Goal: Transaction & Acquisition: Complete application form

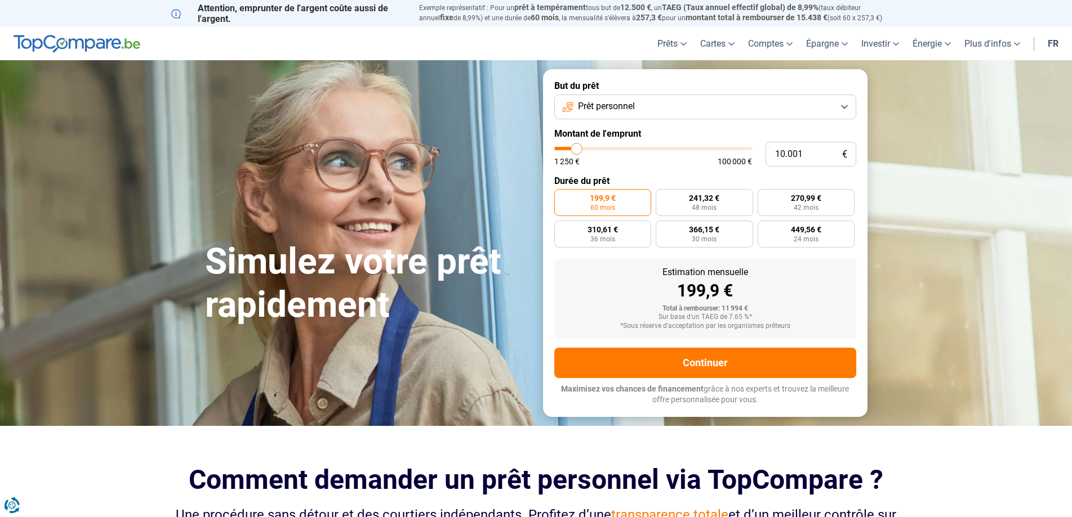
click at [606, 138] on label "Montant de l'emprunt" at bounding box center [705, 133] width 302 height 11
type input "20.750"
type input "20750"
click at [596, 148] on input "range" at bounding box center [653, 148] width 198 height 3
radio input "false"
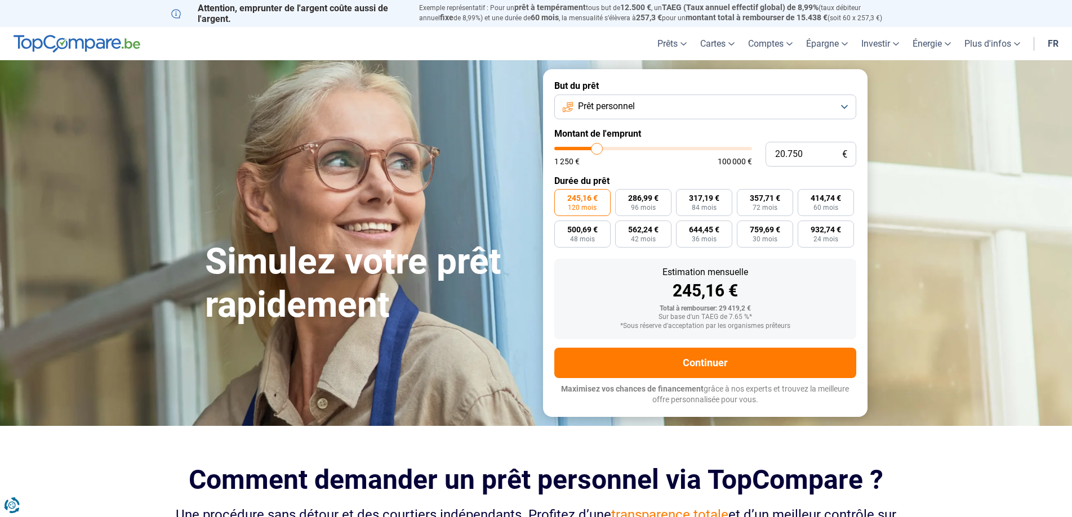
type input "21.500"
type input "21500"
type input "21.000"
type input "21000"
type input "19.500"
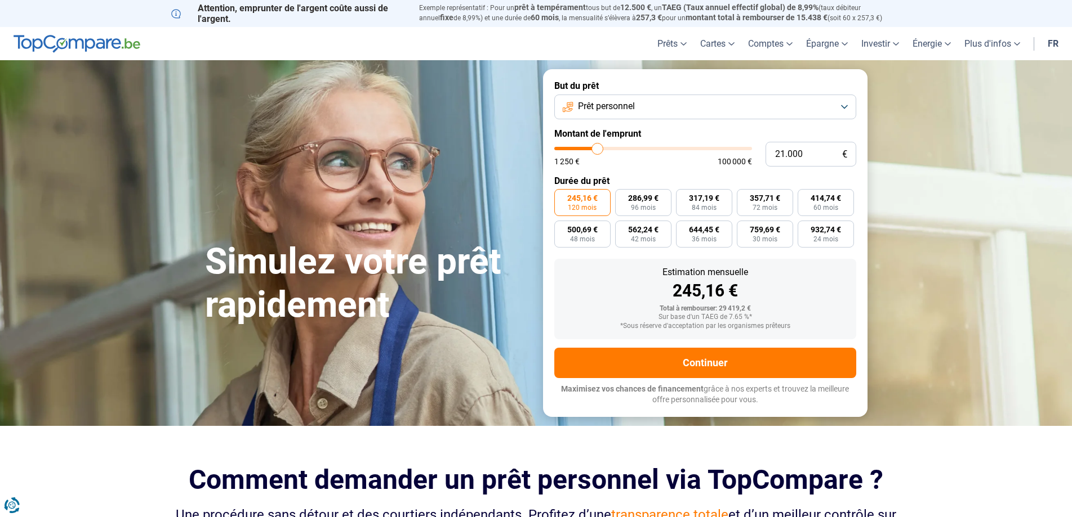
type input "19500"
type input "19.000"
type input "19000"
type input "18.500"
type input "18500"
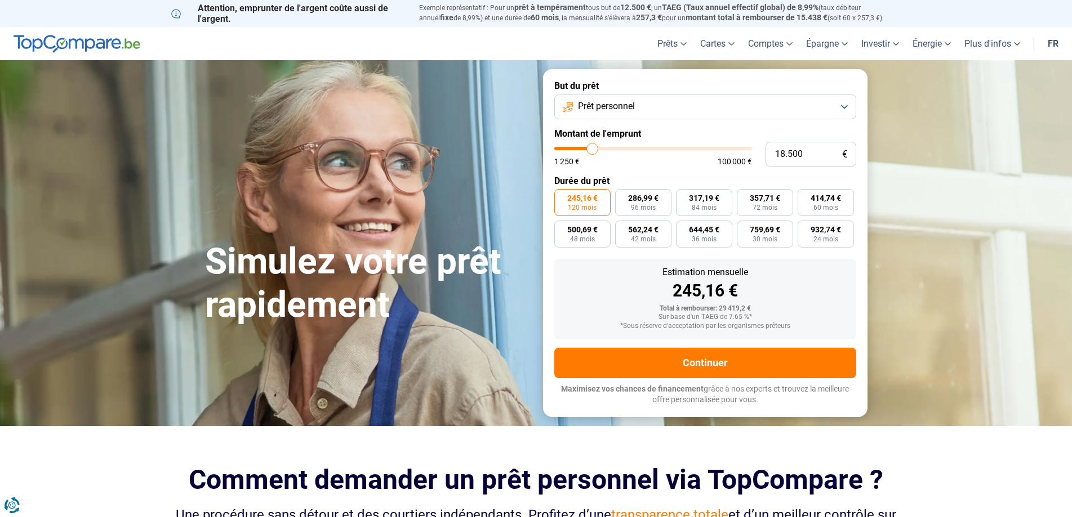
type input "18.250"
type input "18250"
type input "17.750"
type input "17750"
click at [591, 150] on input "range" at bounding box center [653, 148] width 198 height 3
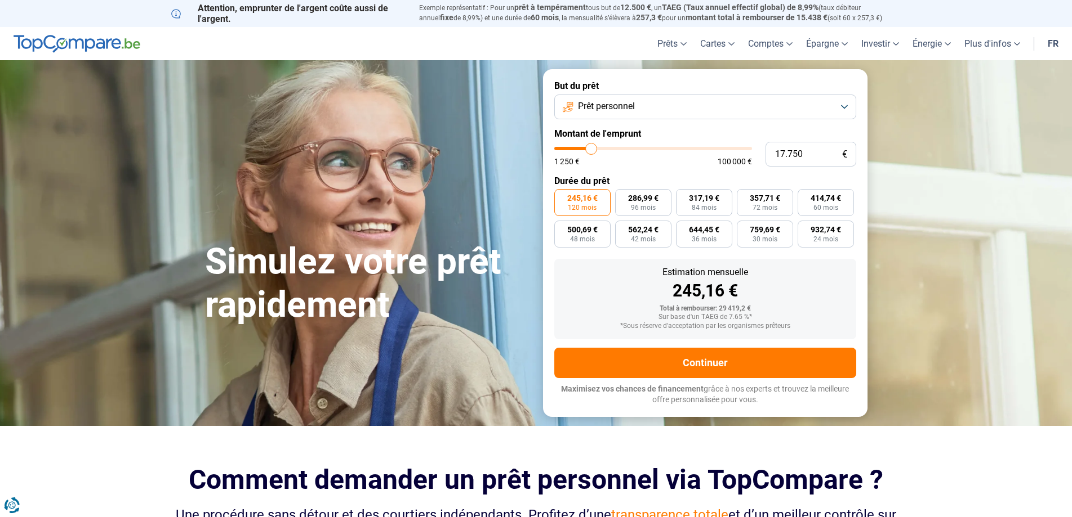
radio input "true"
type input "14.750"
type input "14750"
type input "11.750"
type input "11750"
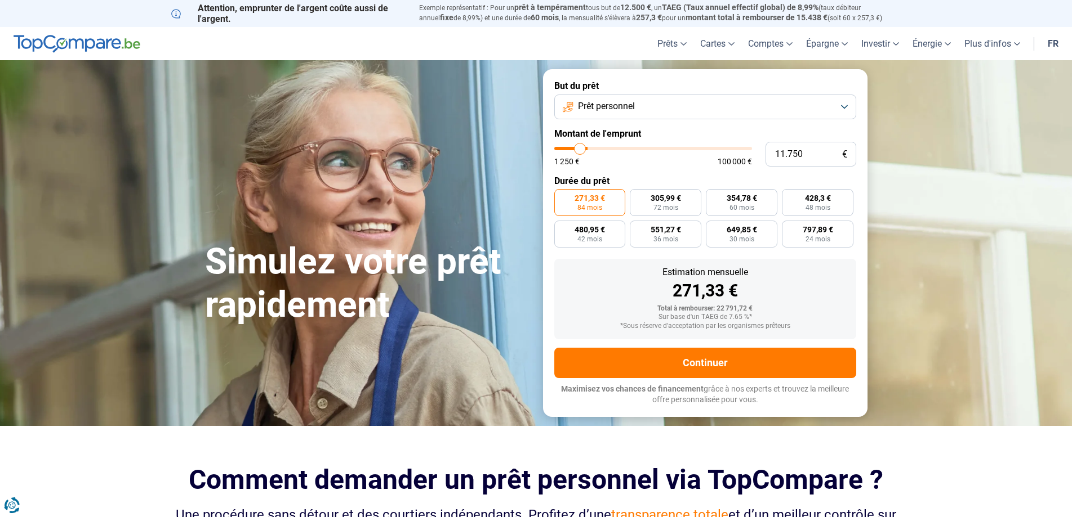
type input "11.000"
drag, startPoint x: 591, startPoint y: 150, endPoint x: 578, endPoint y: 154, distance: 13.0
type input "11000"
click at [578, 150] on input "range" at bounding box center [653, 148] width 198 height 3
radio input "true"
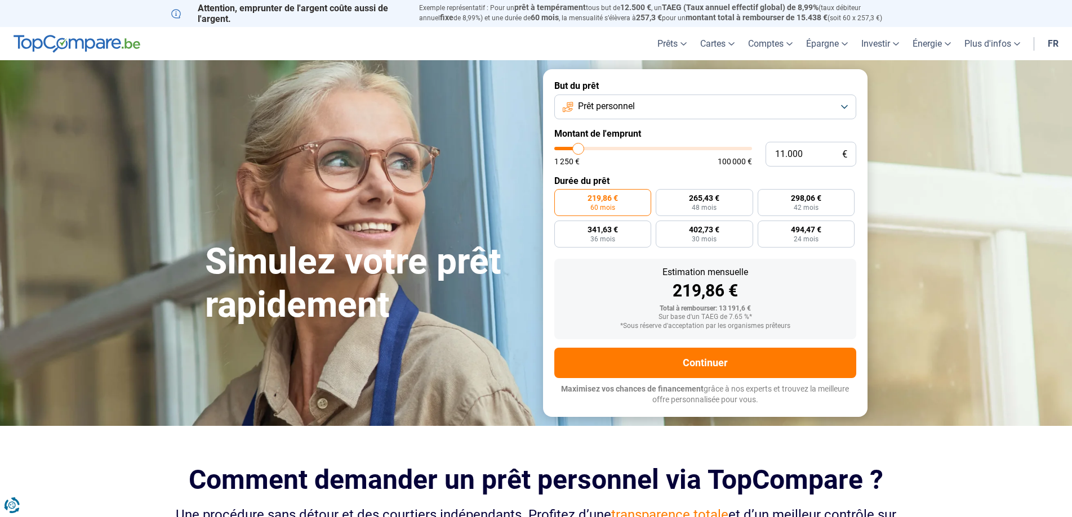
type input "13.250"
type input "13250"
type input "17.500"
type input "17500"
type input "21.500"
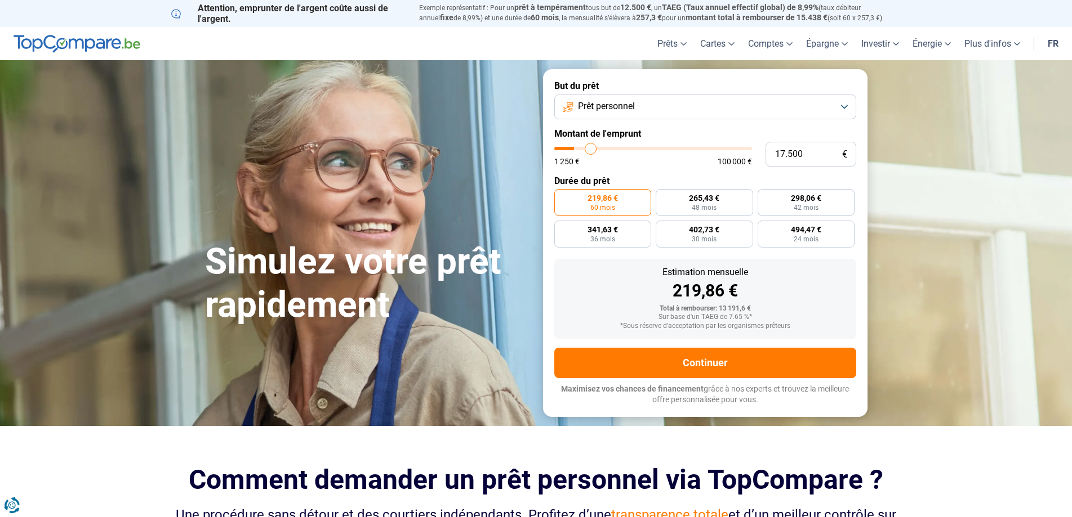
type input "21500"
type input "23.250"
type input "23250"
type input "21.500"
type input "21500"
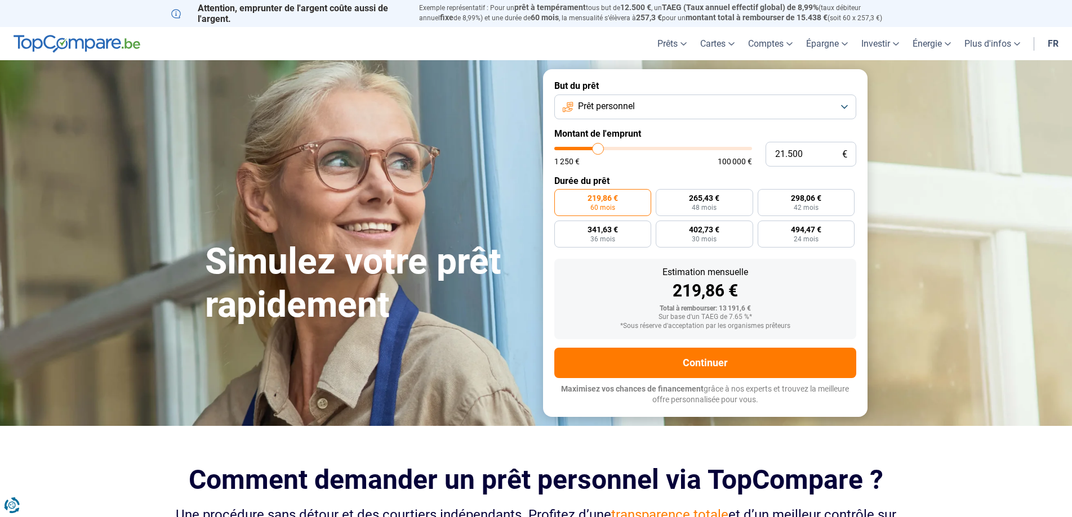
type input "21.250"
type input "21250"
type input "18.250"
type input "18250"
type input "14.750"
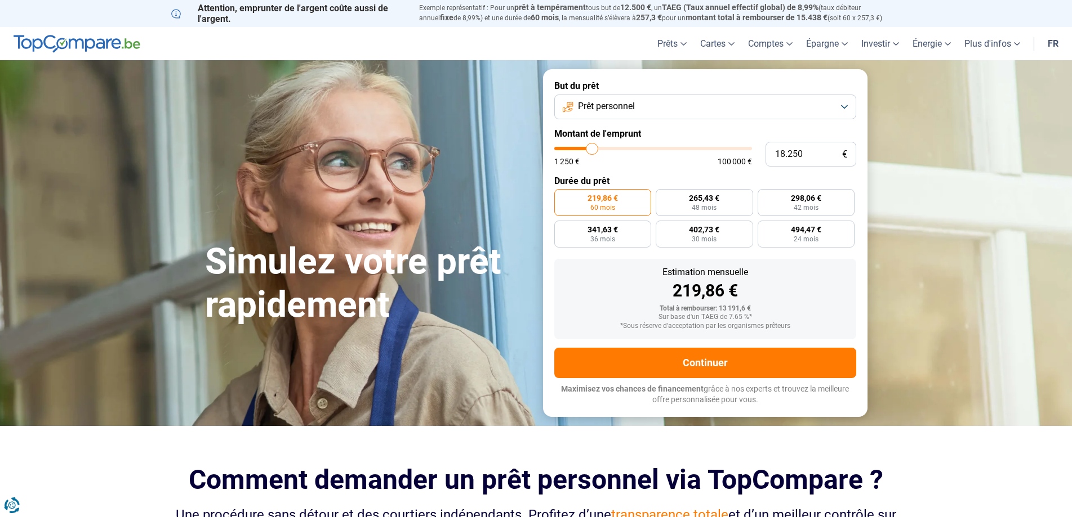
type input "14750"
type input "14.000"
type input "14000"
type input "13.500"
type input "13500"
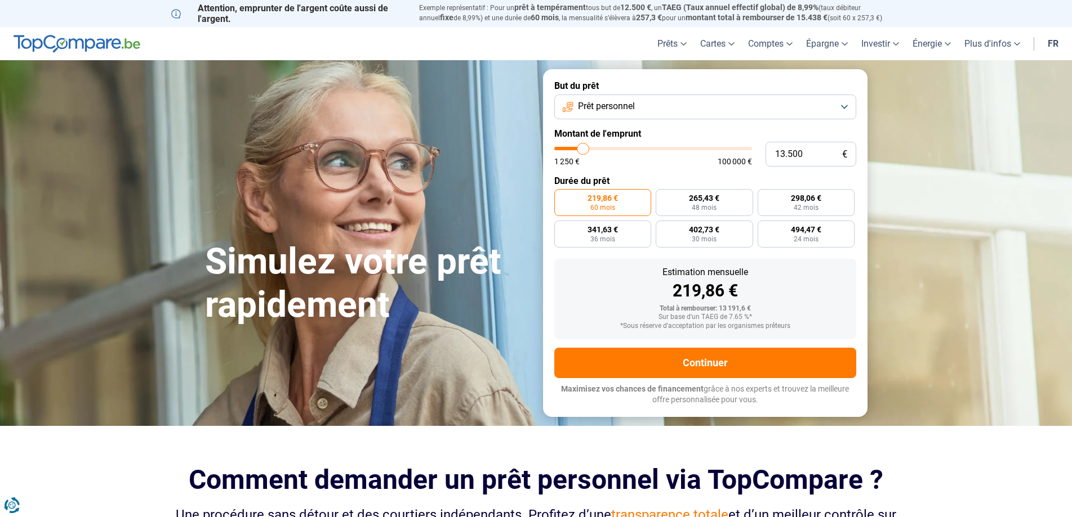
type input "13.000"
type input "13000"
type input "12.250"
type input "12250"
type input "10.250"
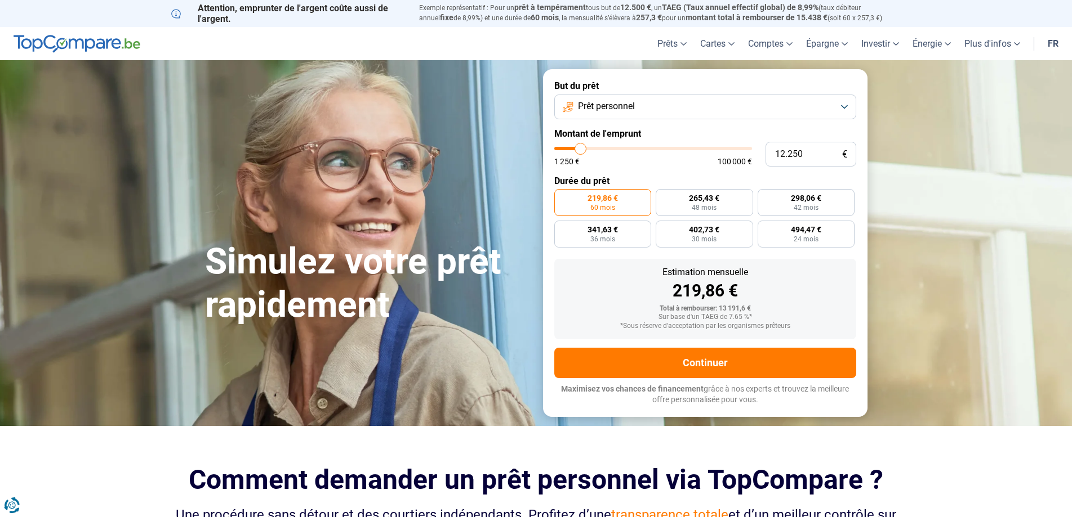
type input "10250"
type input "9.750"
type input "9750"
type input "8.000"
type input "8000"
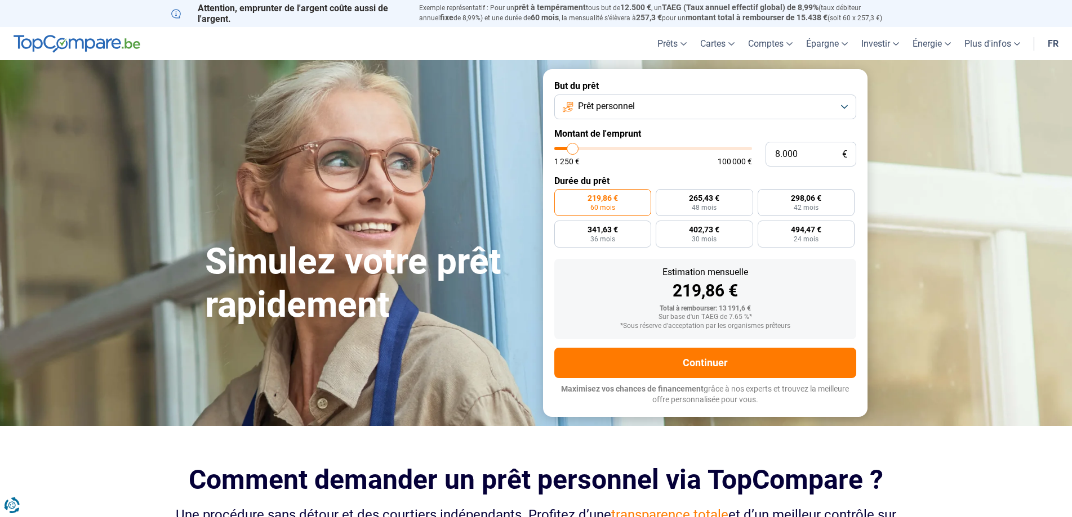
type input "7.000"
type input "7000"
type input "5.250"
type input "5250"
type input "4.750"
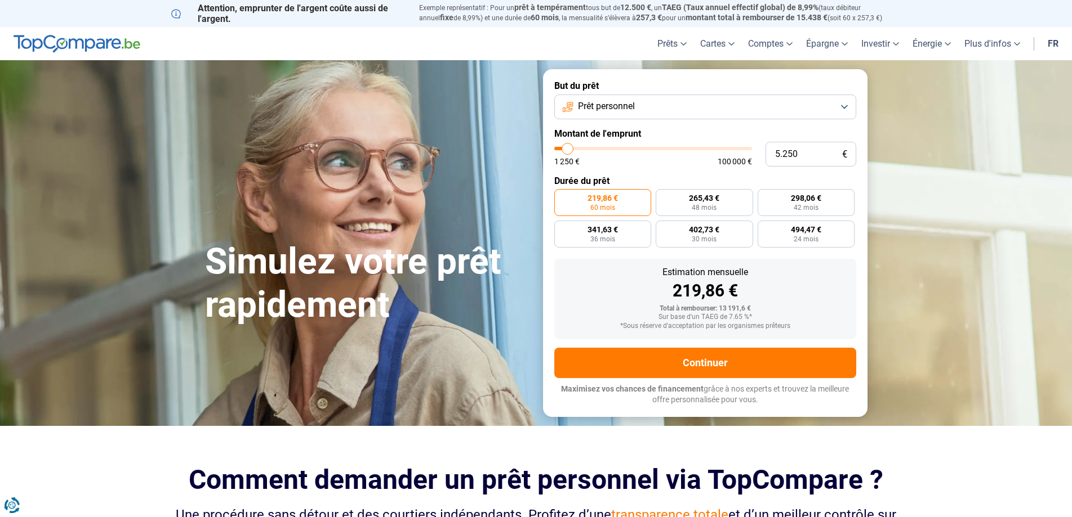
type input "4750"
type input "6.750"
type input "6750"
type input "8.000"
type input "8000"
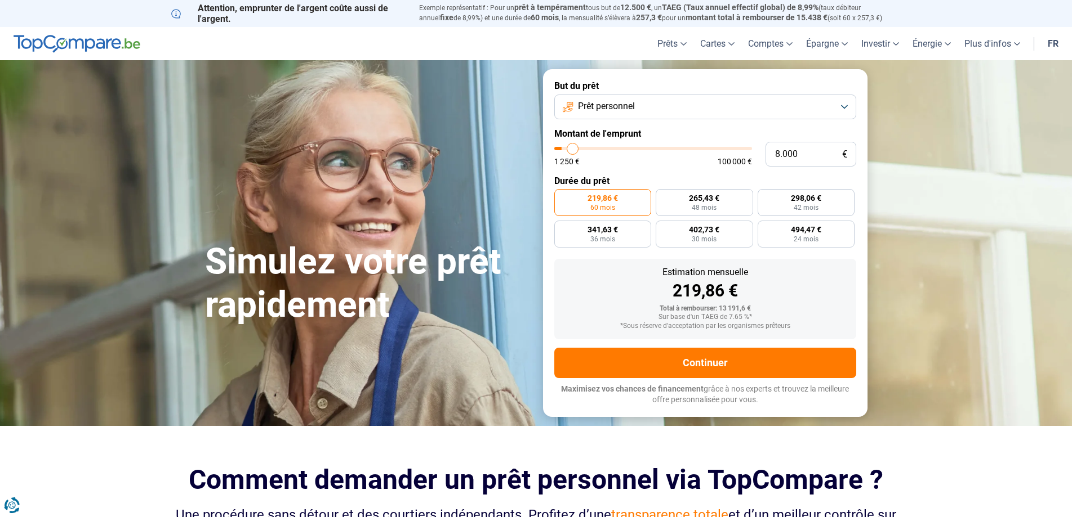
type input "8.750"
type input "8750"
type input "11.250"
type input "11250"
type input "12.750"
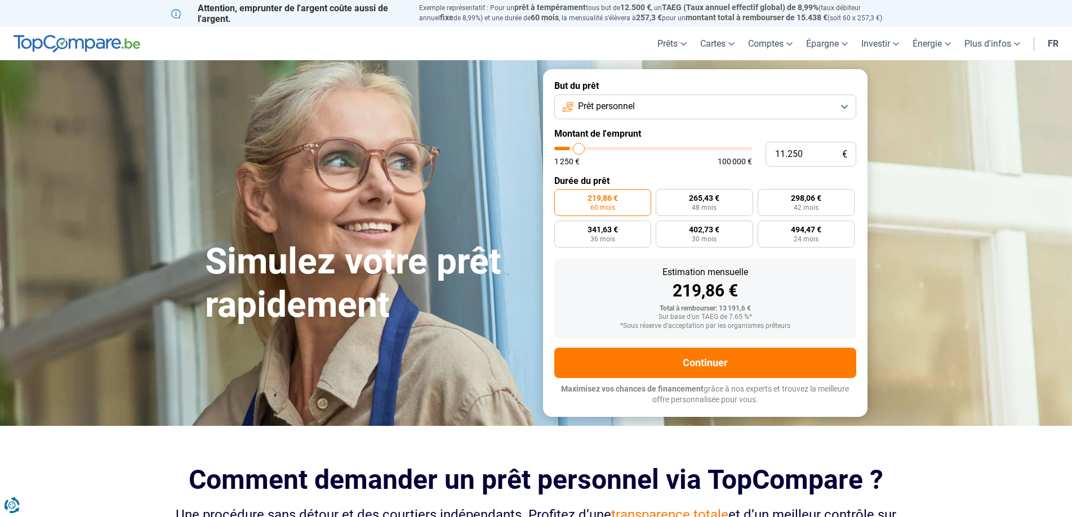
type input "12750"
type input "13.000"
type input "13000"
type input "13.250"
type input "13250"
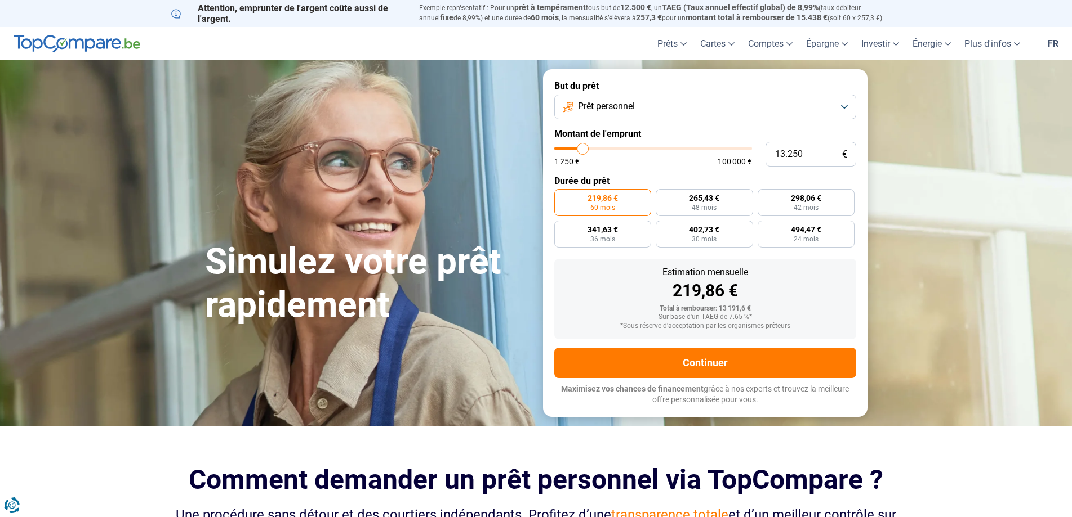
type input "15.000"
type input "15000"
type input "15.500"
type input "15500"
type input "15.000"
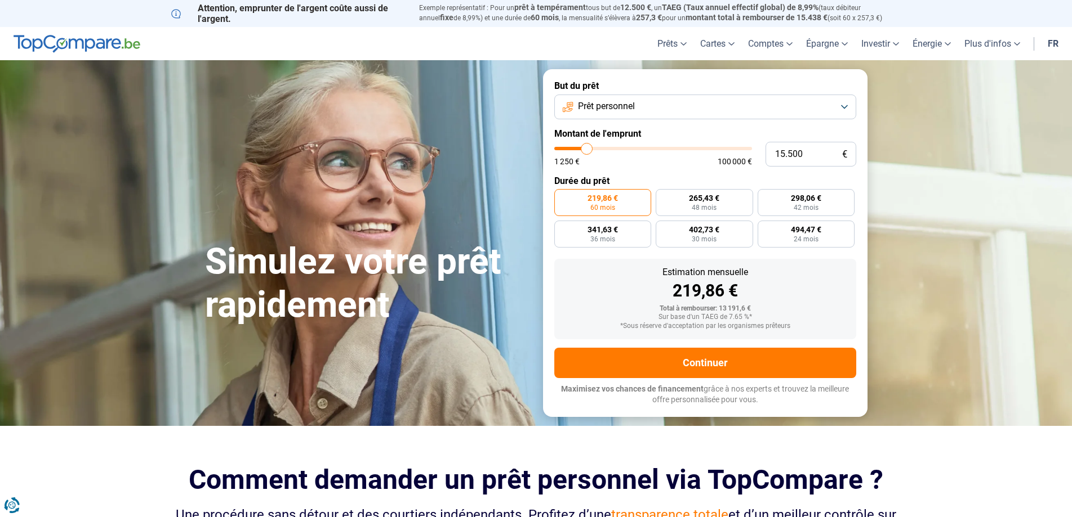
type input "15000"
type input "14.500"
type input "14500"
type input "14.250"
type input "14250"
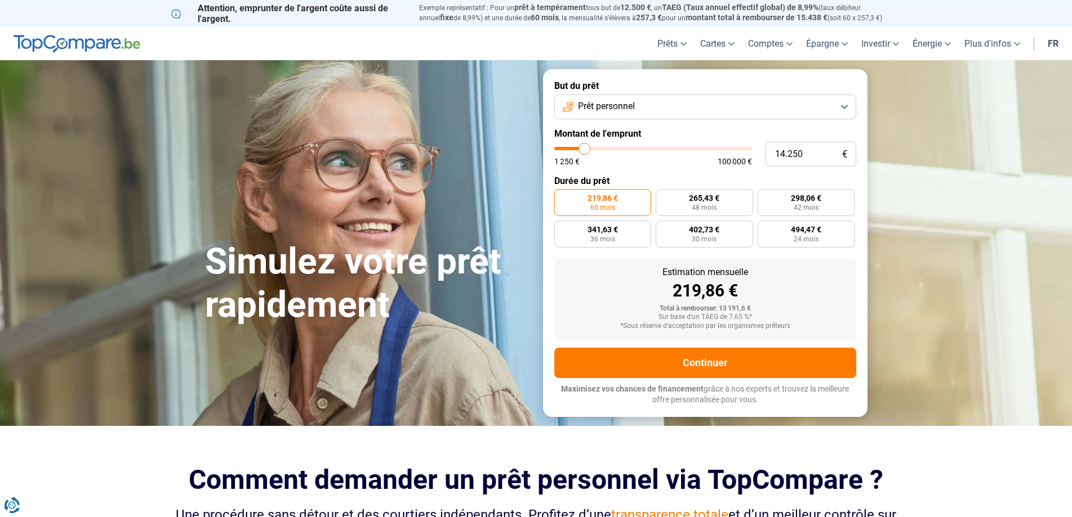
type input "14.000"
type input "14000"
type input "13.500"
type input "13500"
type input "12.750"
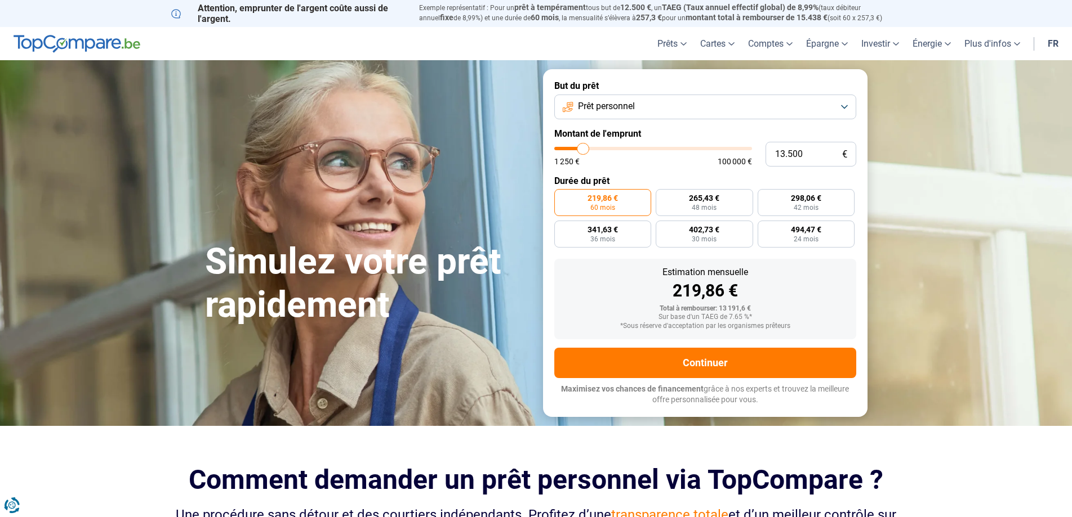
type input "12750"
type input "12.500"
type input "12500"
type input "11.500"
type input "11500"
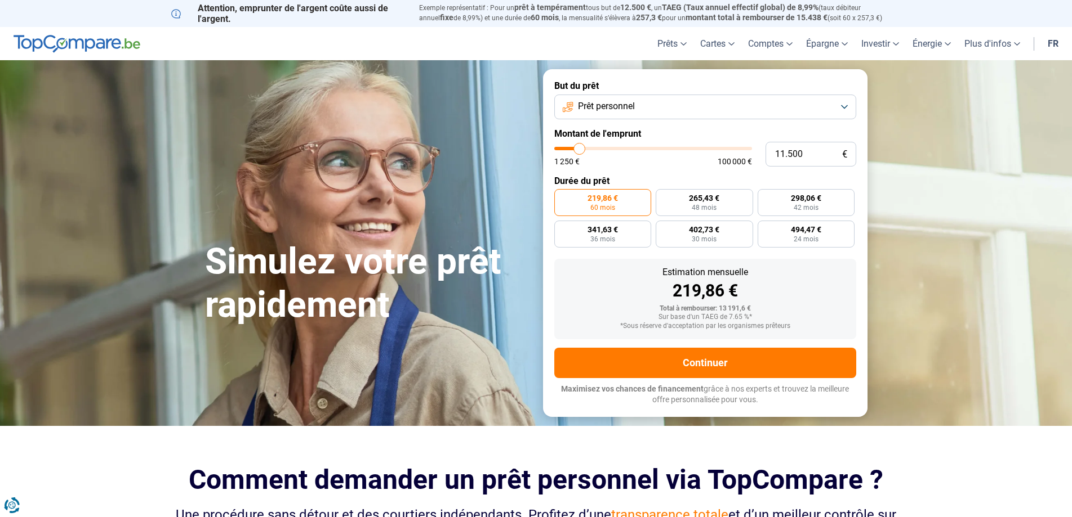
type input "10.000"
type input "10000"
type input "5.750"
type input "5750"
type input "2.500"
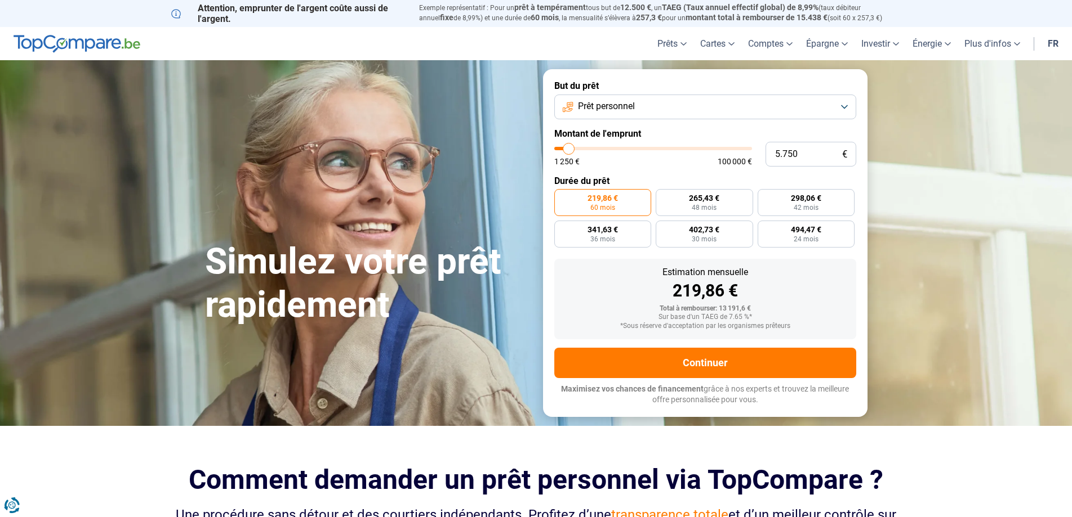
type input "2500"
type input "2.000"
type input "2000"
type input "2.500"
type input "2500"
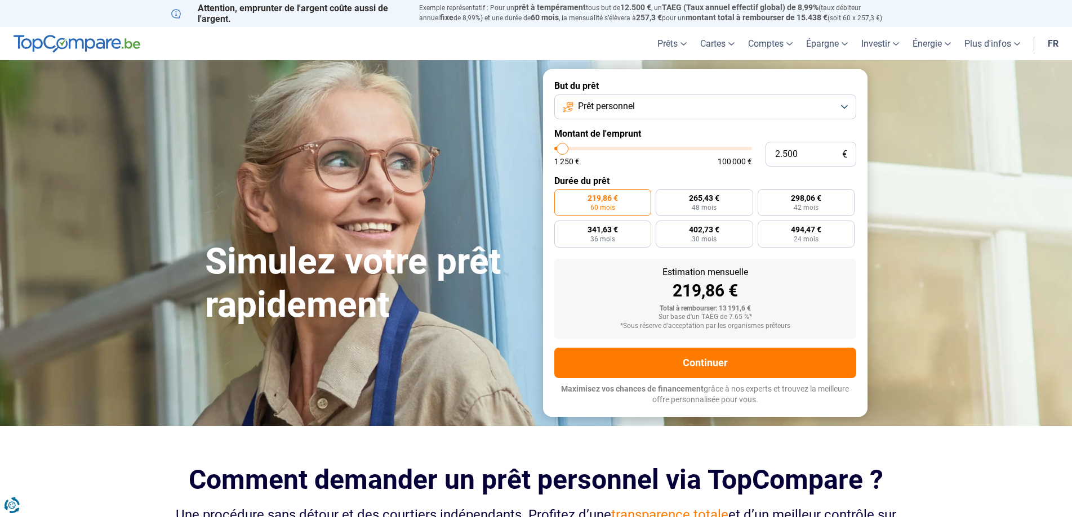
type input "3.000"
type input "3000"
type input "3.250"
type input "3250"
type input "4.750"
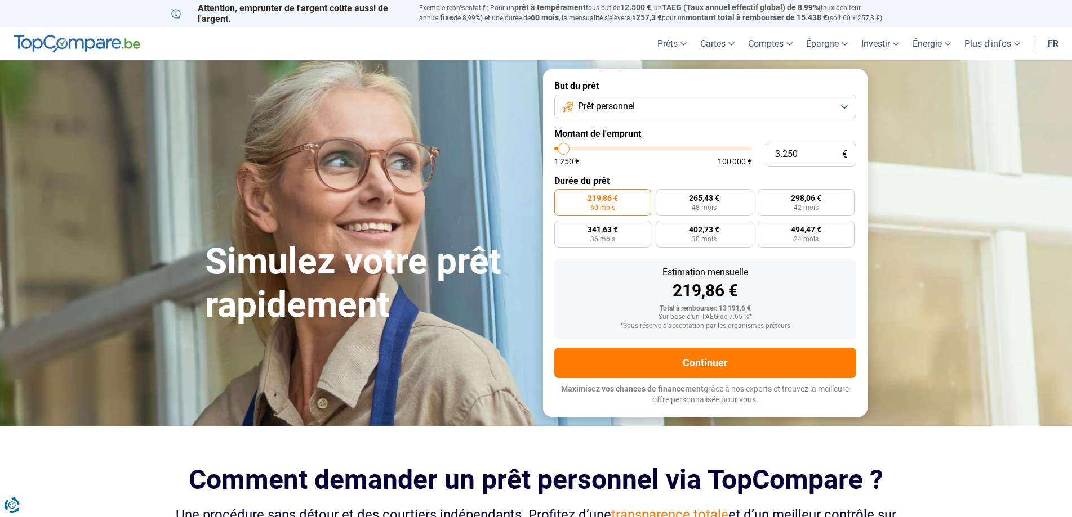
type input "4750"
type input "5.750"
type input "5750"
type input "8.500"
type input "8500"
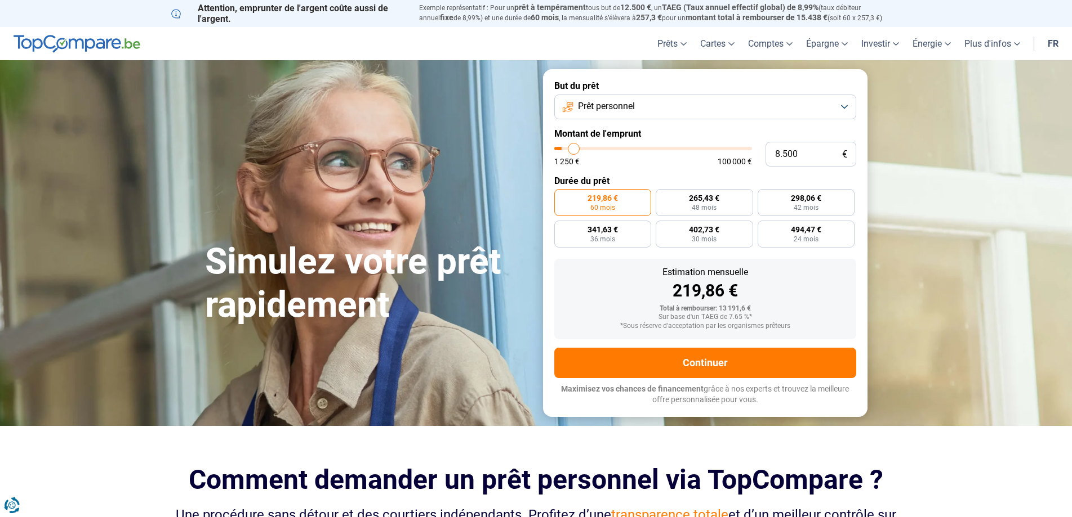
type input "13.250"
type input "13250"
type input "16.250"
type input "16250"
type input "16.500"
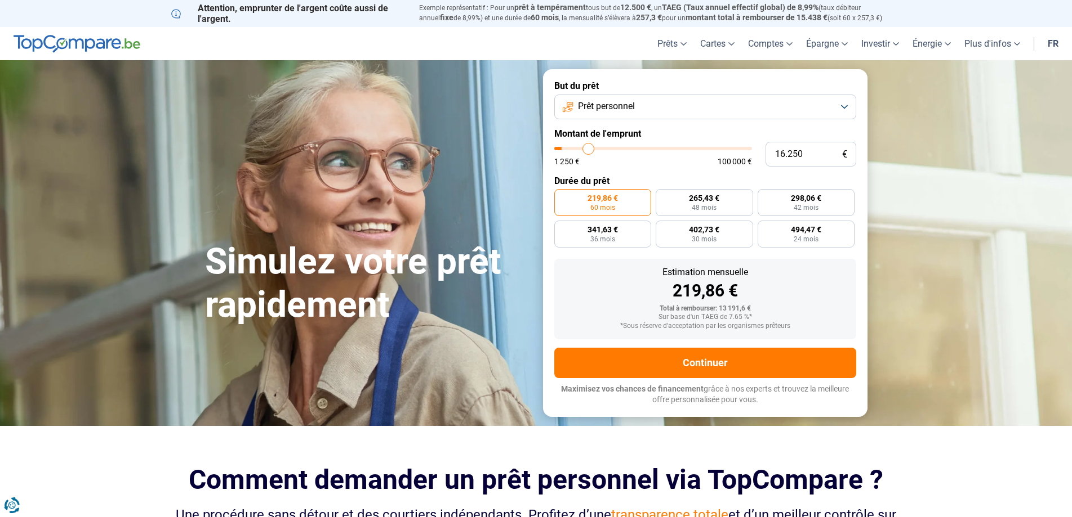
type input "16500"
type input "17.000"
type input "17000"
type input "16.500"
type input "16500"
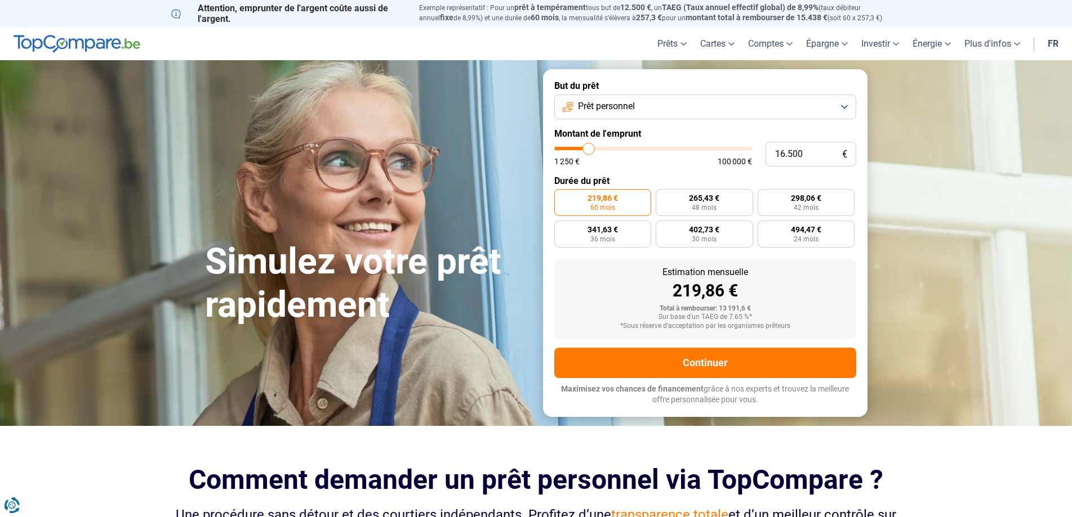
type input "16.250"
type input "16250"
type input "14.750"
type input "14750"
type input "14.250"
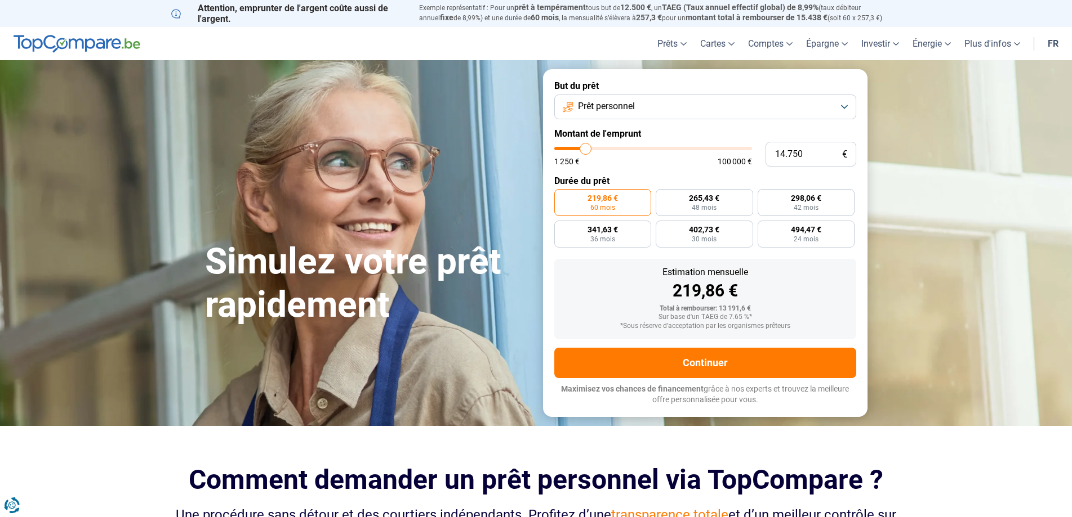
type input "14250"
type input "12.500"
type input "12500"
type input "10.000"
type input "10000"
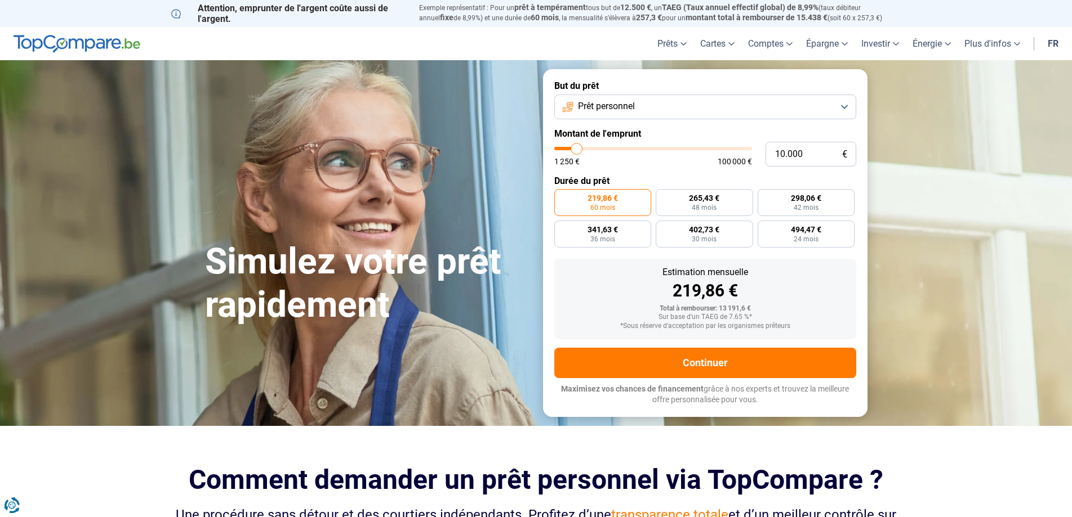
type input "8.500"
type input "8500"
type input "8.250"
type input "8250"
type input "9.750"
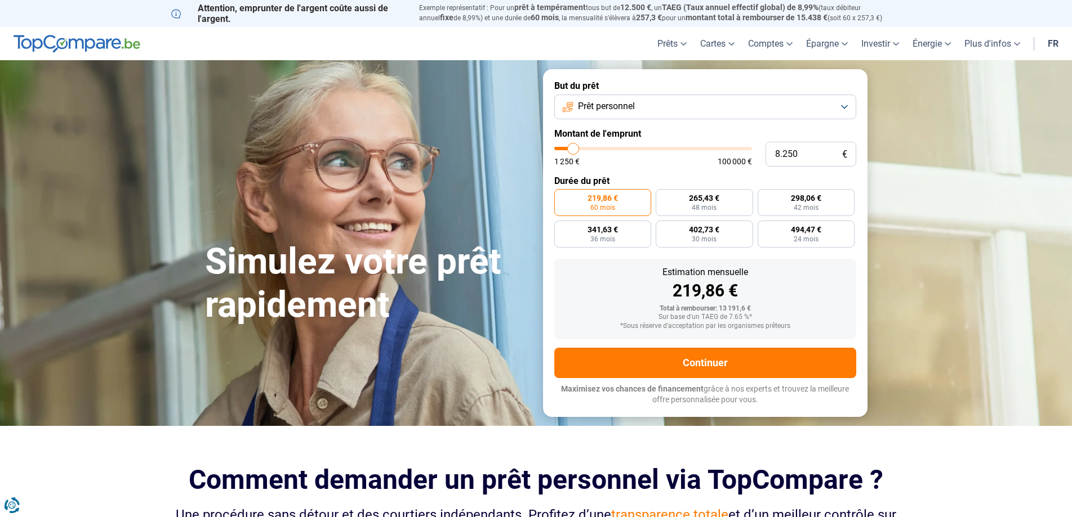
type input "9750"
type input "10.250"
type input "10250"
type input "11.000"
type input "11000"
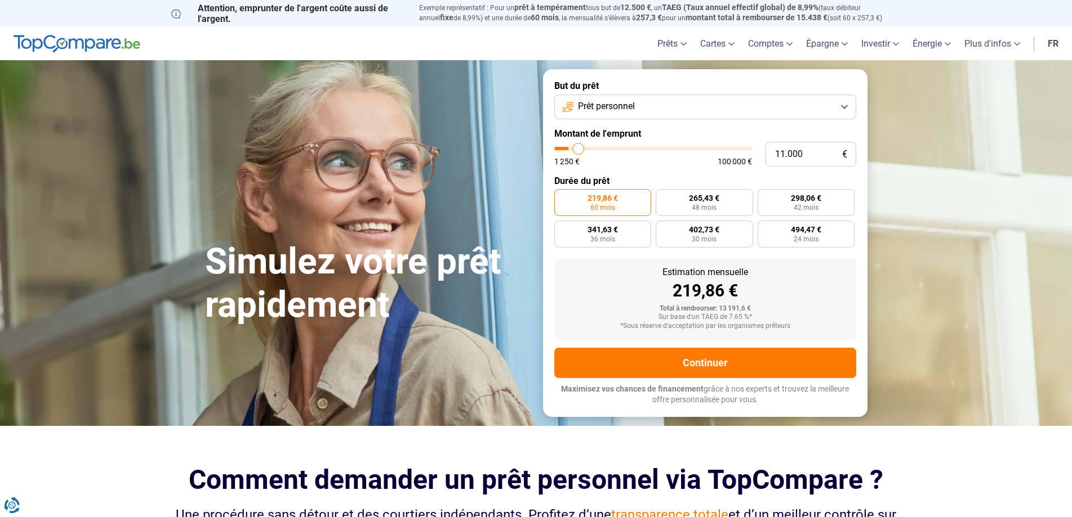
type input "11.500"
type input "11500"
type input "11.000"
type input "11000"
type input "10.750"
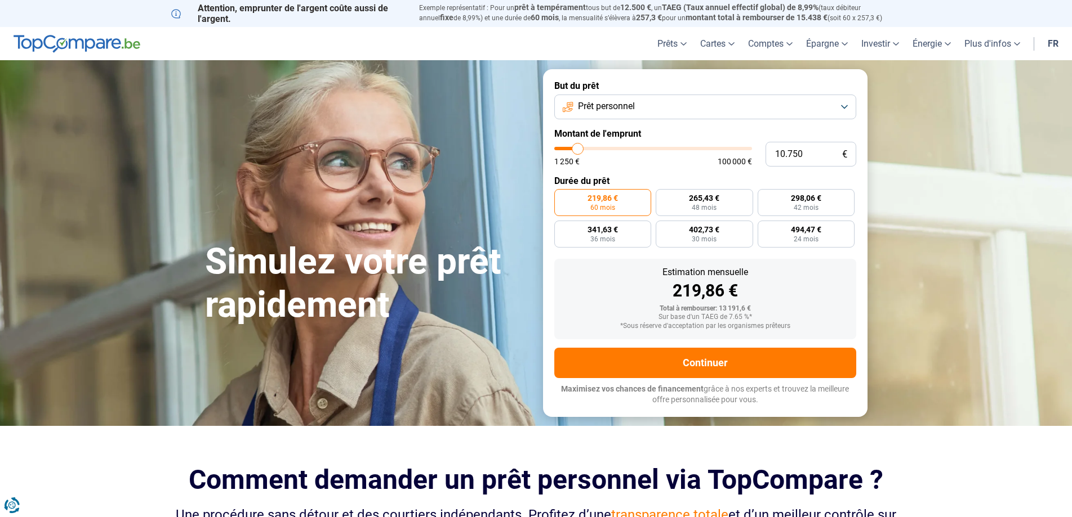
drag, startPoint x: 578, startPoint y: 154, endPoint x: 577, endPoint y: 187, distance: 33.2
type input "10750"
click at [577, 150] on input "range" at bounding box center [653, 148] width 198 height 3
click at [820, 236] on label "483,23 € 24 mois" at bounding box center [805, 234] width 97 height 27
click at [765, 228] on input "483,23 € 24 mois" at bounding box center [760, 224] width 7 height 7
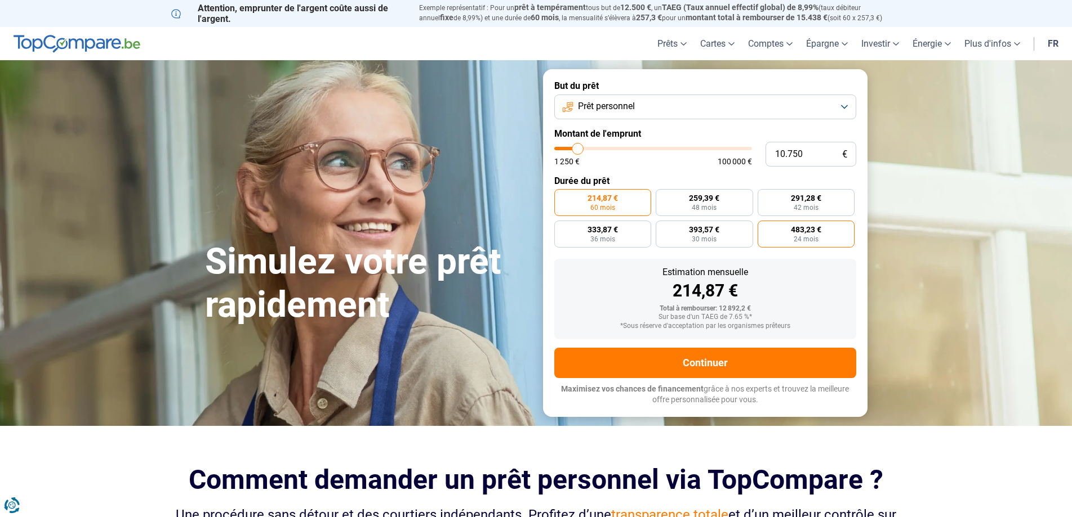
radio input "true"
drag, startPoint x: 814, startPoint y: 153, endPoint x: 632, endPoint y: 152, distance: 181.3
click at [765, 152] on input "10.750" at bounding box center [810, 154] width 91 height 25
type input "1"
type input "1250"
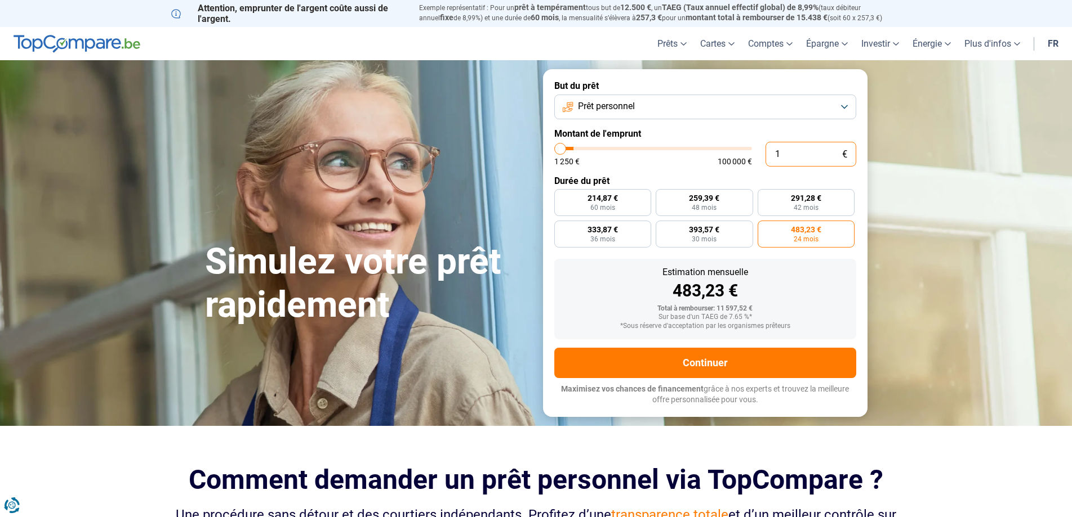
type input "10"
type input "1250"
type input "100"
type input "1250"
type input "1.000"
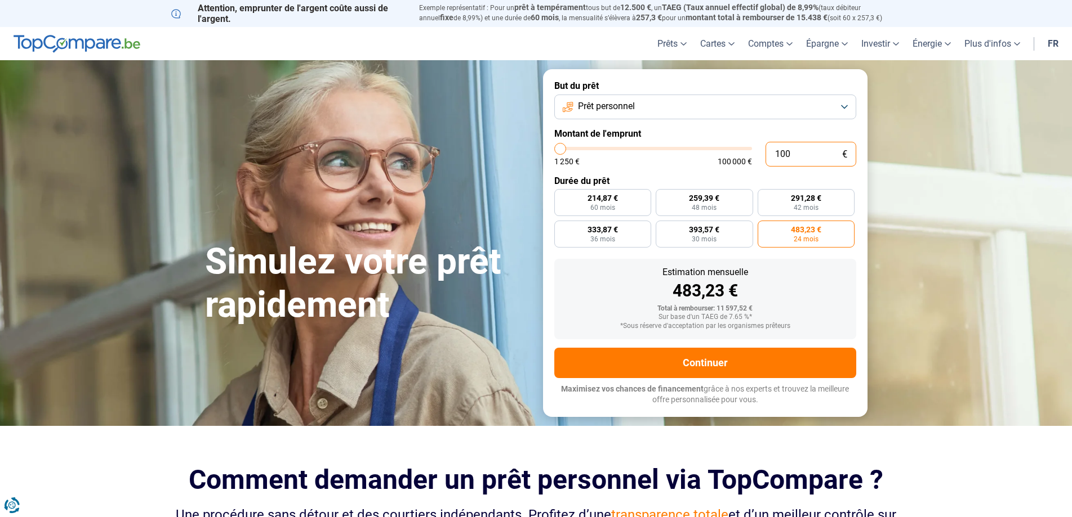
type input "1250"
type input "10.000"
type input "10000"
radio input "true"
type input "10.000"
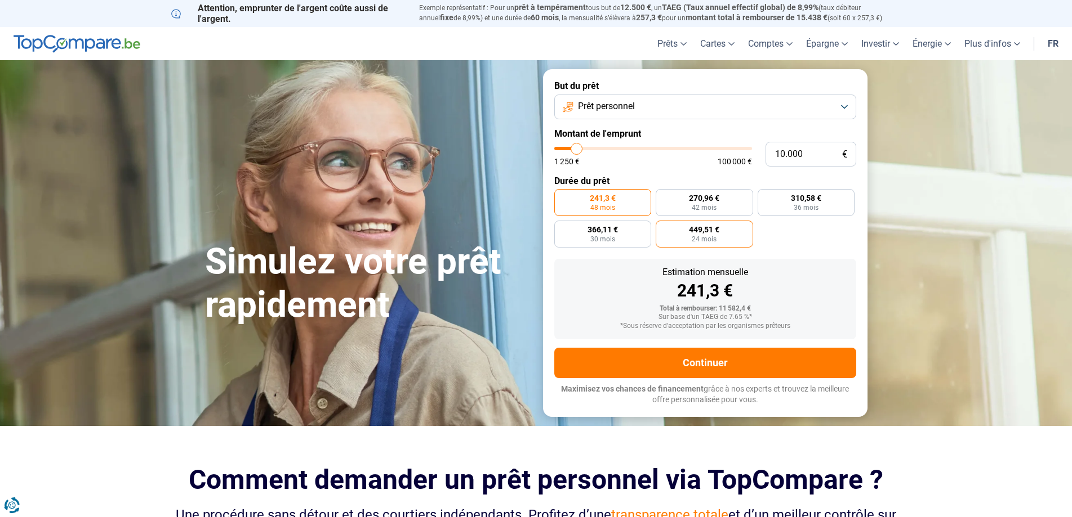
click at [715, 245] on label "449,51 € 24 mois" at bounding box center [703, 234] width 97 height 27
click at [663, 228] on input "449,51 € 24 mois" at bounding box center [658, 224] width 7 height 7
radio input "true"
click at [626, 234] on label "366,11 € 30 mois" at bounding box center [602, 234] width 97 height 27
click at [561, 228] on input "366,11 € 30 mois" at bounding box center [557, 224] width 7 height 7
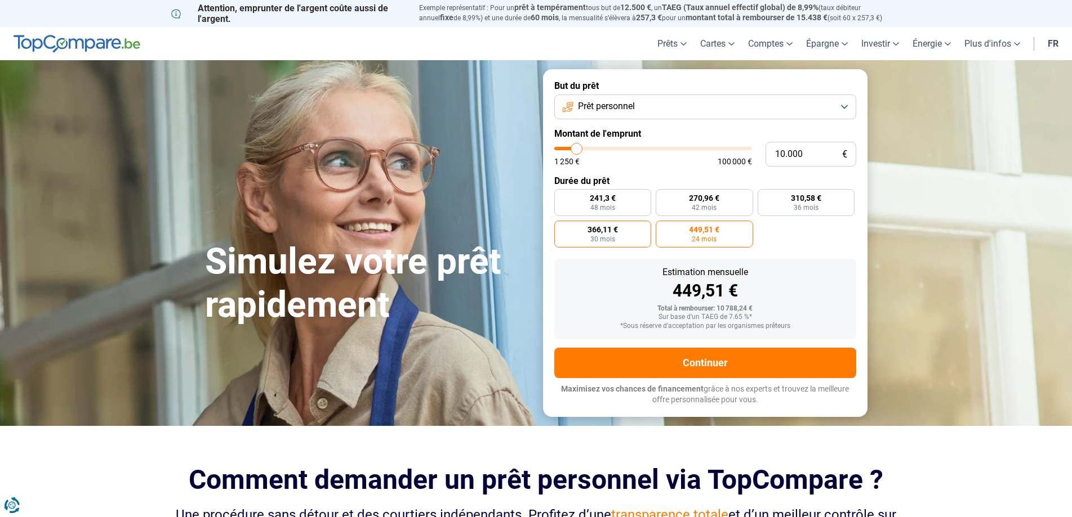
radio input "true"
drag, startPoint x: 727, startPoint y: 308, endPoint x: 760, endPoint y: 304, distance: 32.3
click at [760, 304] on div "Estimation mensuelle 366,11 € Total à rembourser: 10 983,3 € Sur base d'un TAEG…" at bounding box center [705, 299] width 302 height 81
click at [718, 238] on label "449,51 € 24 mois" at bounding box center [703, 234] width 97 height 27
click at [663, 228] on input "449,51 € 24 mois" at bounding box center [658, 224] width 7 height 7
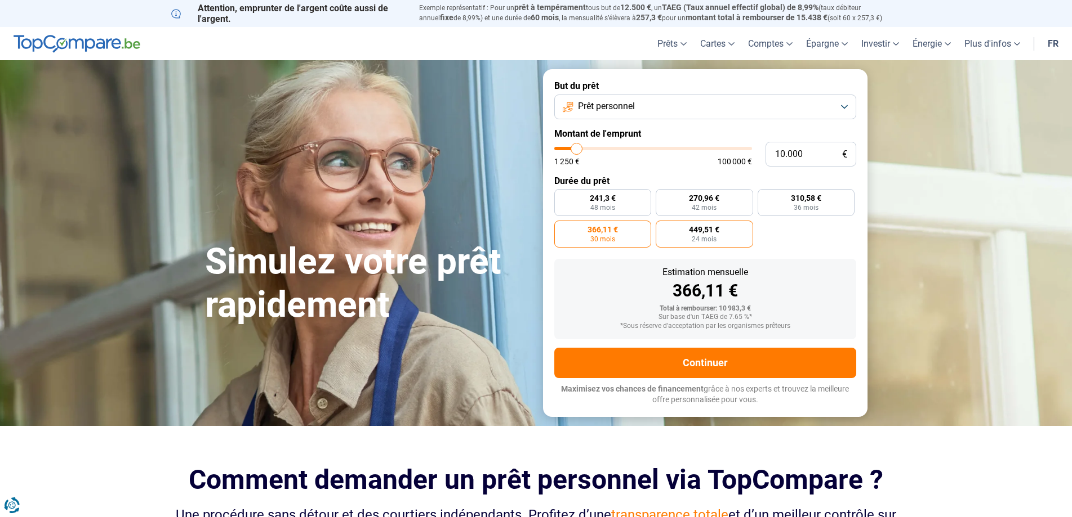
radio input "true"
click at [625, 236] on label "366,11 € 30 mois" at bounding box center [602, 234] width 97 height 27
click at [561, 228] on input "366,11 € 30 mois" at bounding box center [557, 224] width 7 height 7
radio input "true"
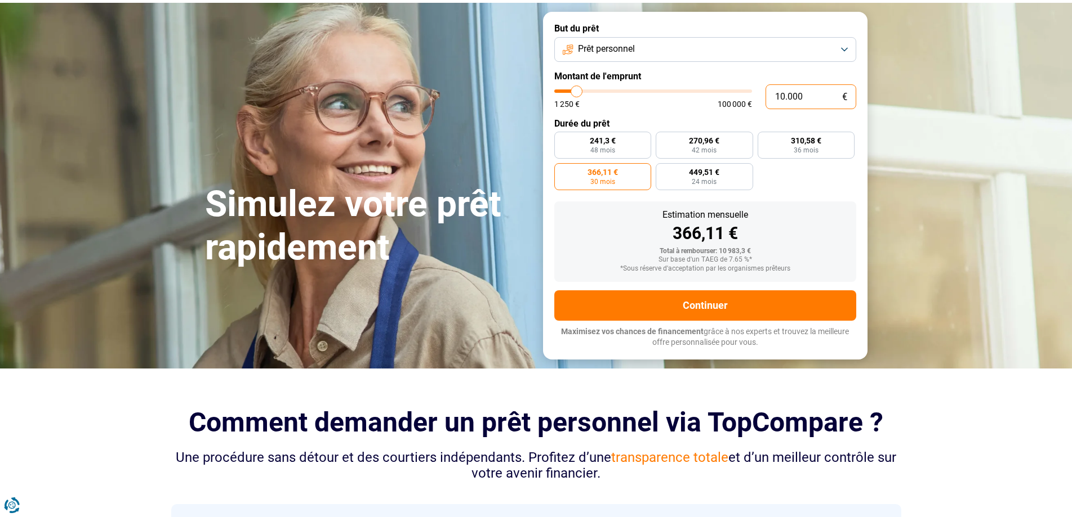
drag, startPoint x: 827, startPoint y: 98, endPoint x: 693, endPoint y: 108, distance: 134.4
click at [765, 108] on input "10.000" at bounding box center [810, 96] width 91 height 25
type input "1"
type input "1250"
type input "12"
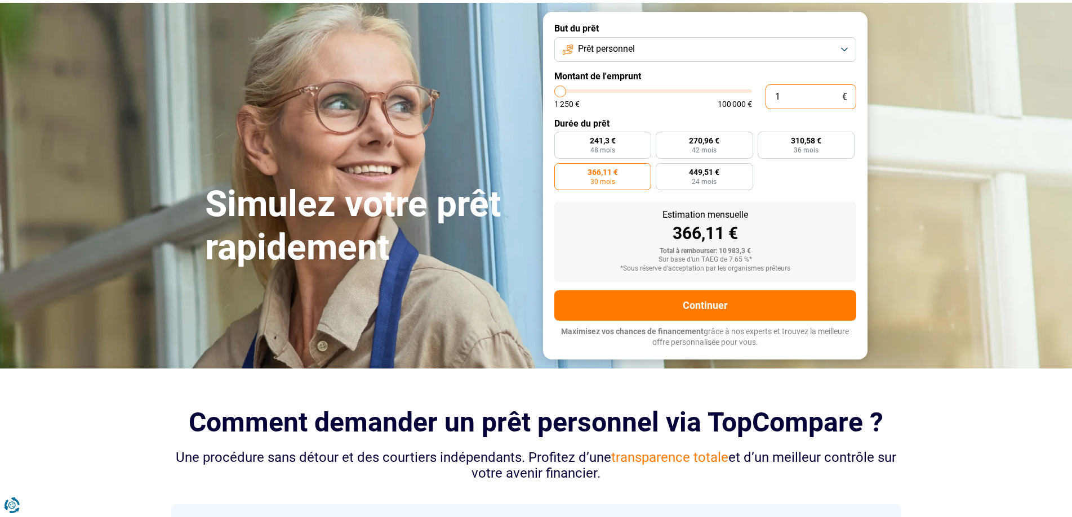
type input "1250"
type input "120"
type input "1250"
type input "1.200"
type input "1250"
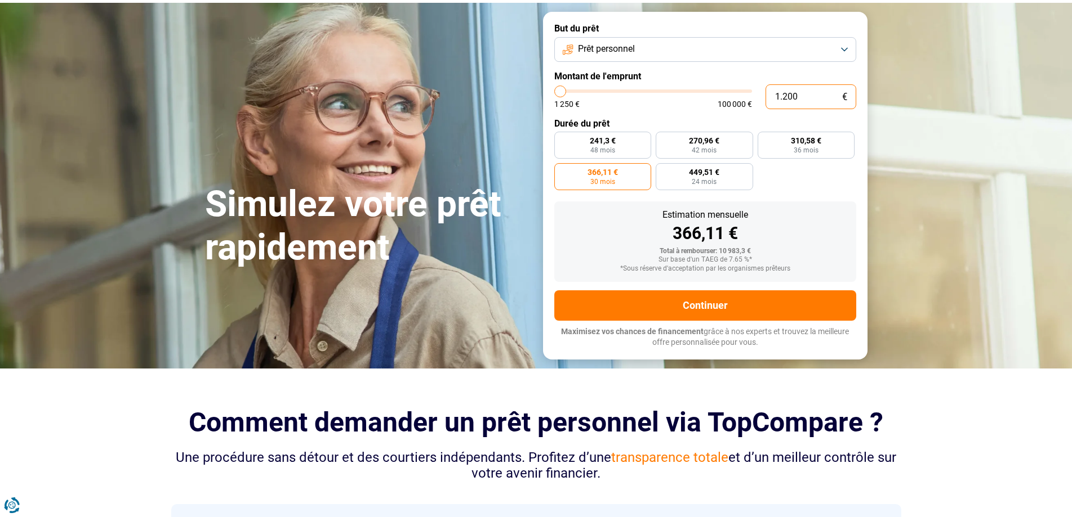
type input "12.000"
type input "12000"
radio input "false"
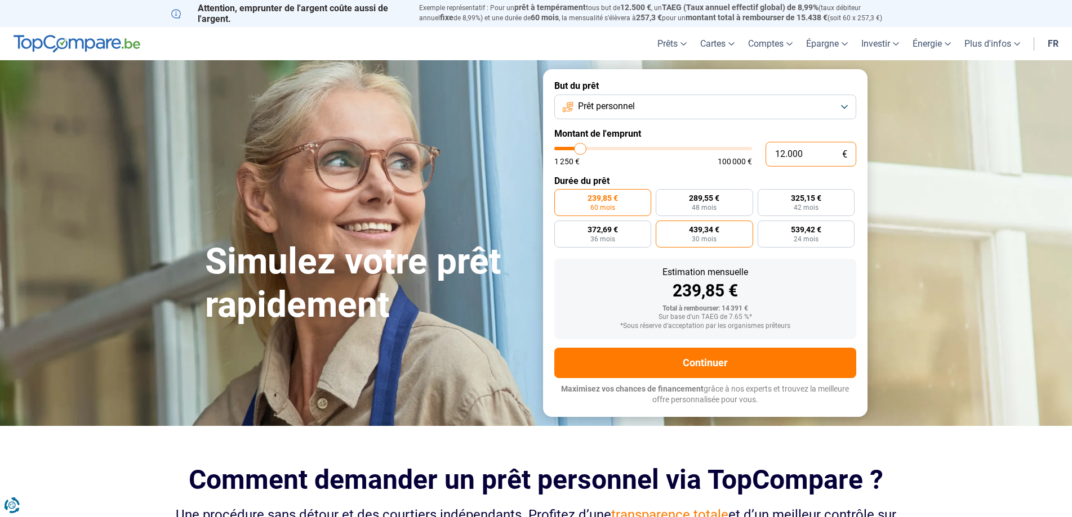
type input "12.000"
click at [691, 239] on label "439,34 € 30 mois" at bounding box center [703, 234] width 97 height 27
click at [663, 228] on input "439,34 € 30 mois" at bounding box center [658, 224] width 7 height 7
radio input "true"
click at [780, 235] on label "539,42 € 24 mois" at bounding box center [805, 234] width 97 height 27
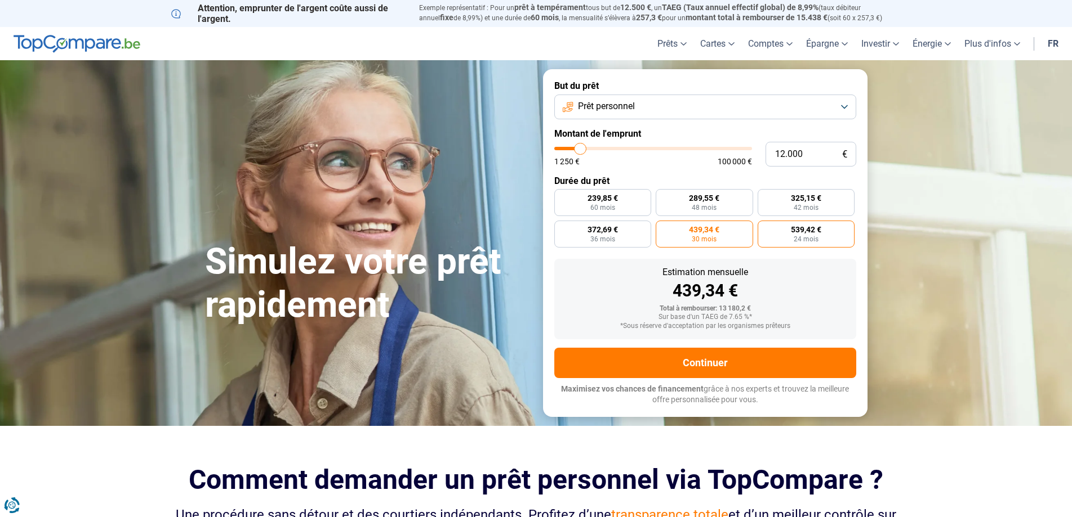
click at [765, 228] on input "539,42 € 24 mois" at bounding box center [760, 224] width 7 height 7
radio input "true"
click at [675, 235] on label "439,34 € 30 mois" at bounding box center [703, 234] width 97 height 27
click at [663, 228] on input "439,34 € 30 mois" at bounding box center [658, 224] width 7 height 7
radio input "true"
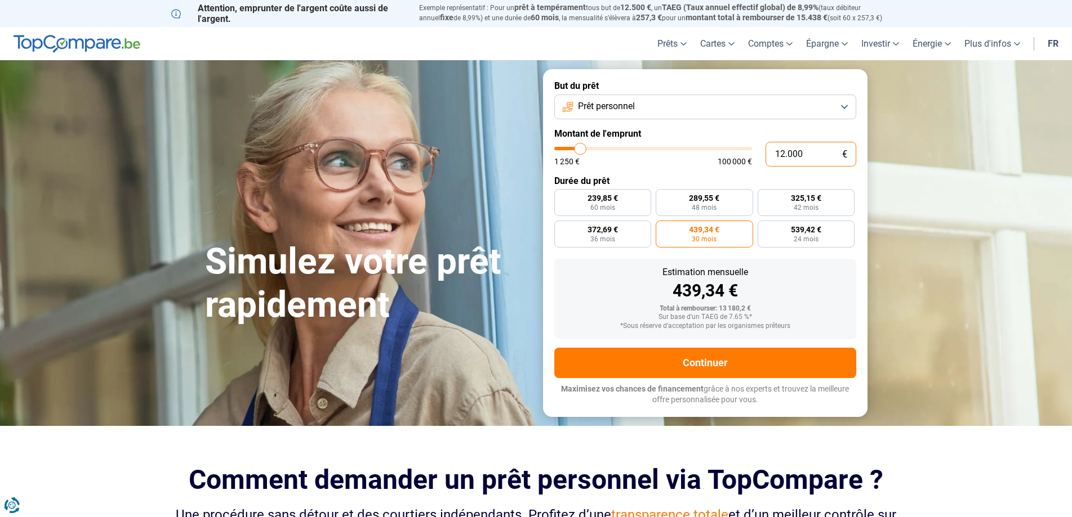
click at [781, 153] on input "12.000" at bounding box center [810, 154] width 91 height 25
type input "1.000"
type input "1250"
type input "11.000"
type input "11000"
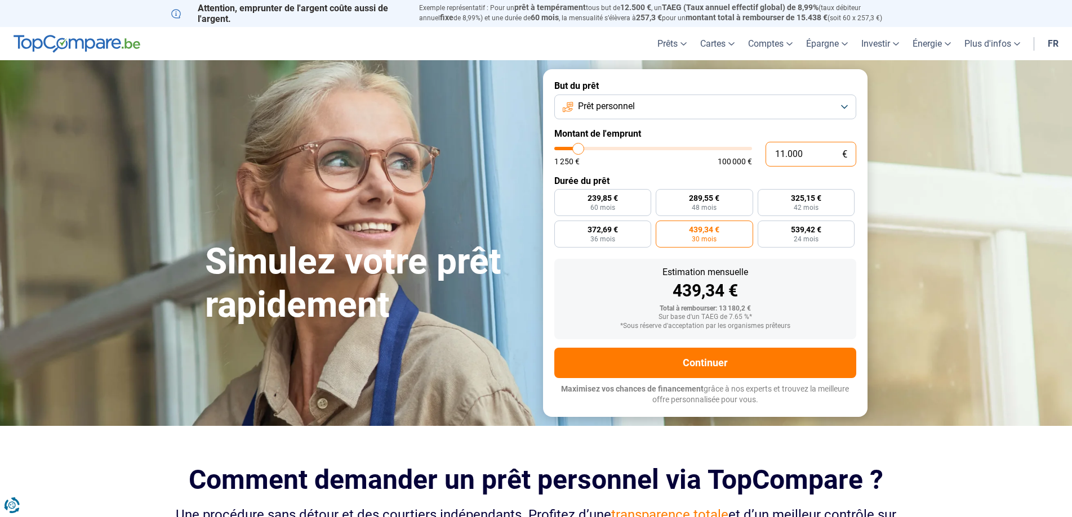
radio input "false"
radio input "true"
type input "11.000"
click at [811, 305] on div "Estimation mensuelle 219,86 € Total à rembourser: 13 191,6 € Sur base d'un TAEG…" at bounding box center [705, 299] width 302 height 81
click at [706, 240] on span "30 mois" at bounding box center [703, 239] width 25 height 7
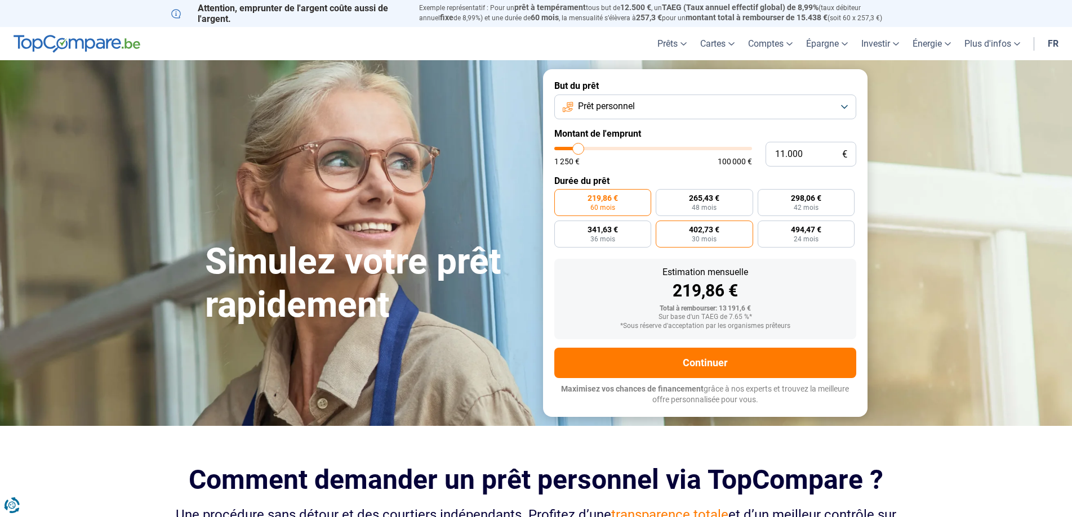
click at [663, 228] on input "402,73 € 30 mois" at bounding box center [658, 224] width 7 height 7
radio input "true"
click at [780, 158] on input "11.000" at bounding box center [810, 154] width 91 height 25
type input "1.000"
type input "1250"
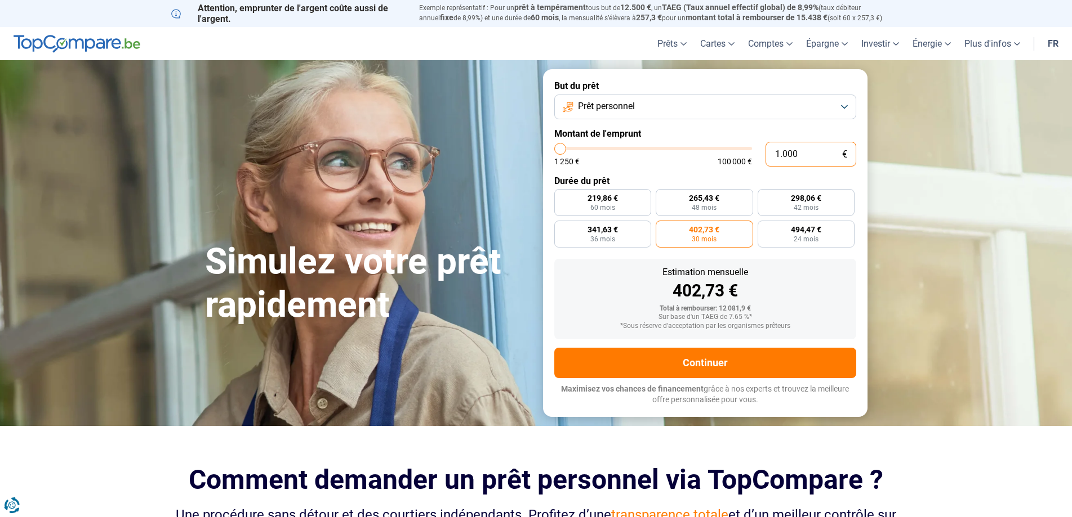
type input "10.000"
type input "10000"
radio input "true"
type input "10.000"
drag, startPoint x: 597, startPoint y: 275, endPoint x: 626, endPoint y: 289, distance: 32.0
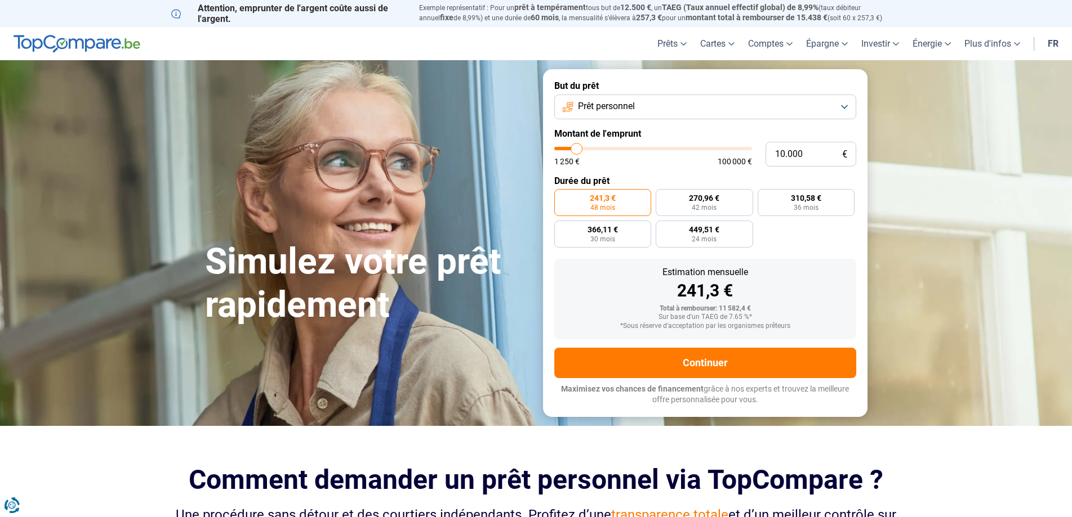
click at [597, 272] on div "Estimation mensuelle" at bounding box center [705, 272] width 284 height 9
click at [598, 237] on span "30 mois" at bounding box center [602, 239] width 25 height 7
click at [561, 228] on input "366,11 € 30 mois" at bounding box center [557, 224] width 7 height 7
radio input "true"
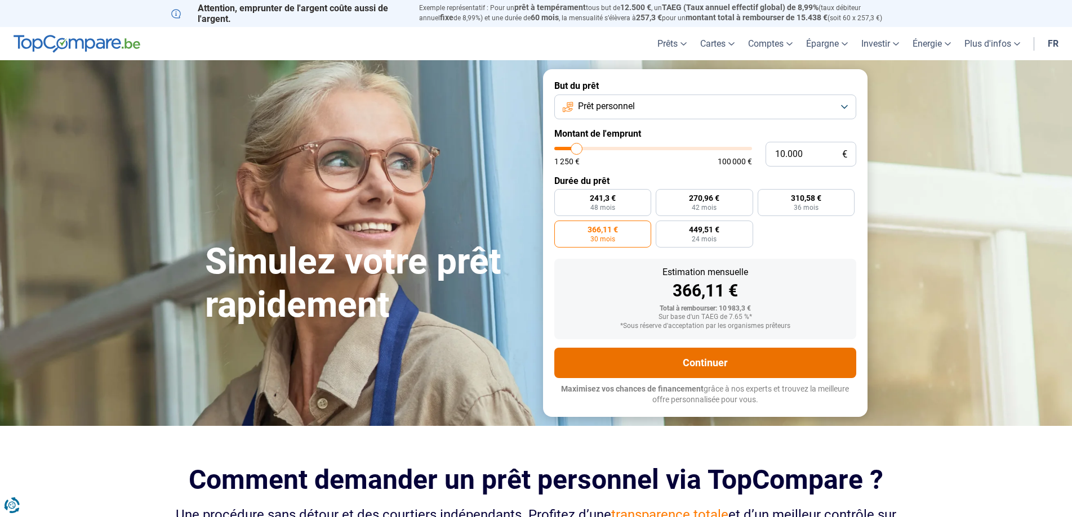
click at [675, 367] on button "Continuer" at bounding box center [705, 363] width 302 height 30
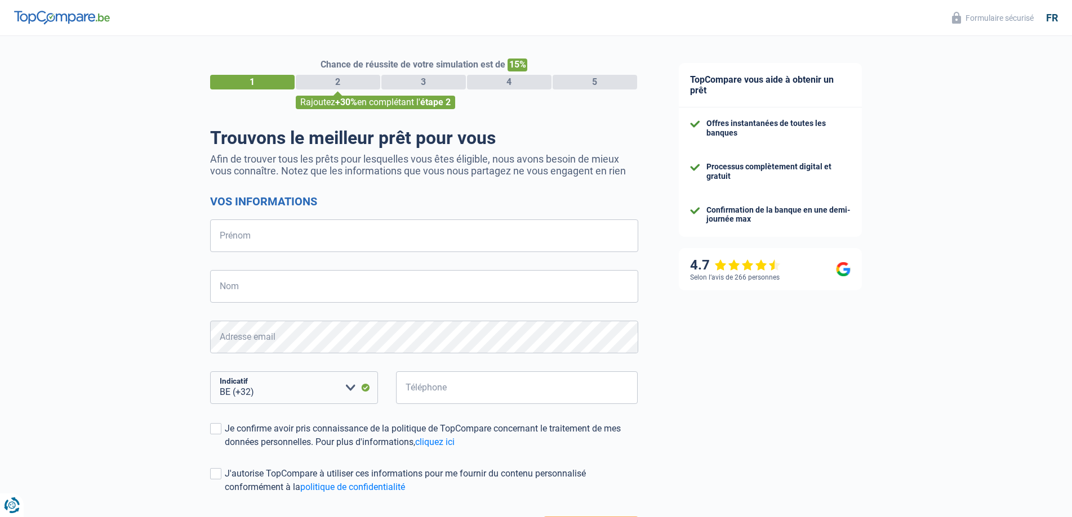
select select "32"
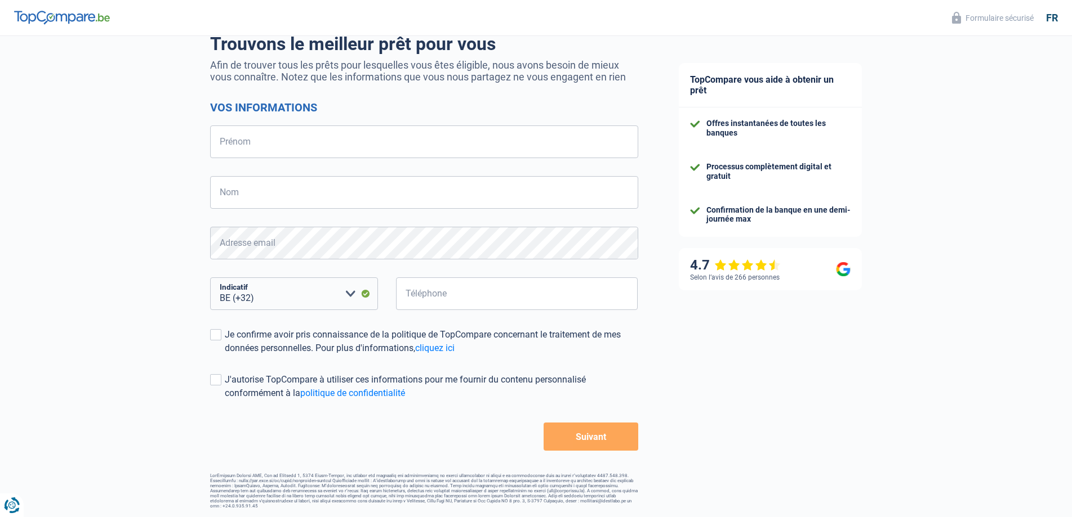
scroll to position [37, 0]
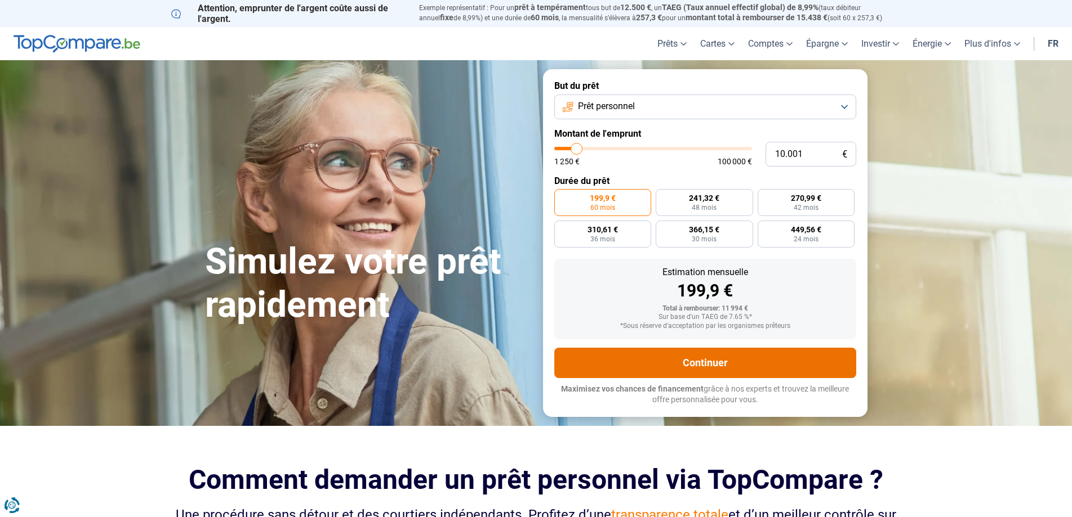
click at [687, 358] on button "Continuer" at bounding box center [705, 363] width 302 height 30
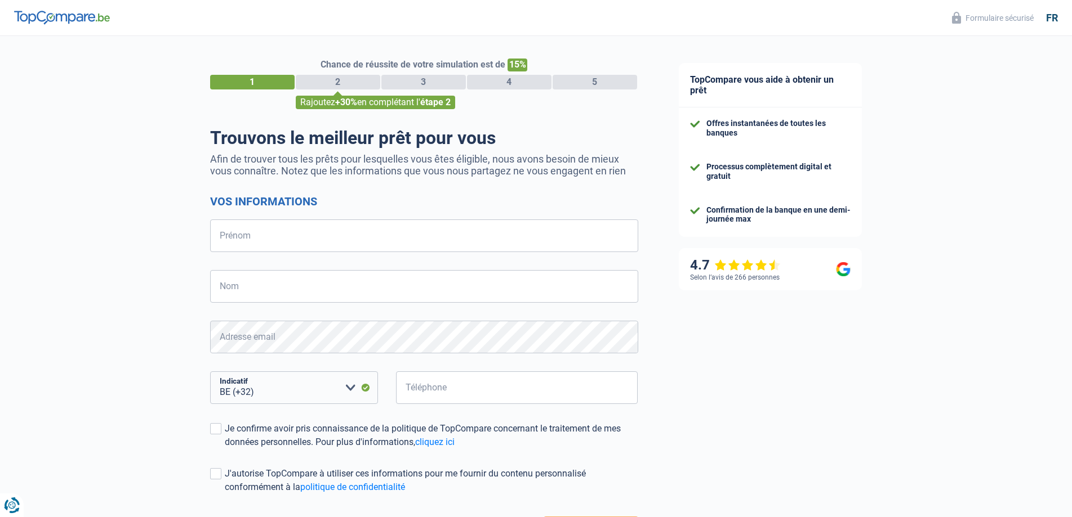
select select "32"
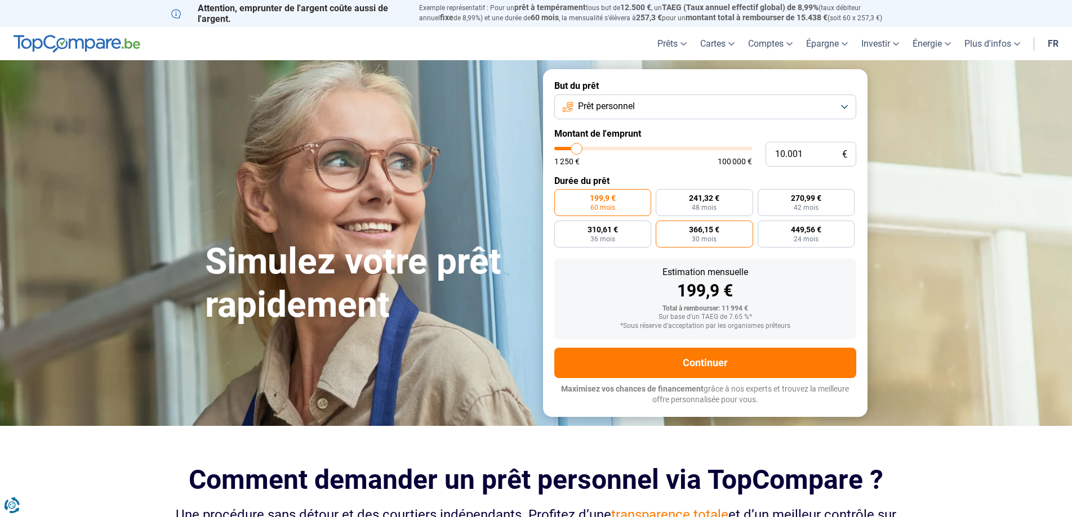
click at [712, 242] on span "30 mois" at bounding box center [703, 239] width 25 height 7
click at [663, 228] on input "366,15 € 30 mois" at bounding box center [658, 224] width 7 height 7
radio input "true"
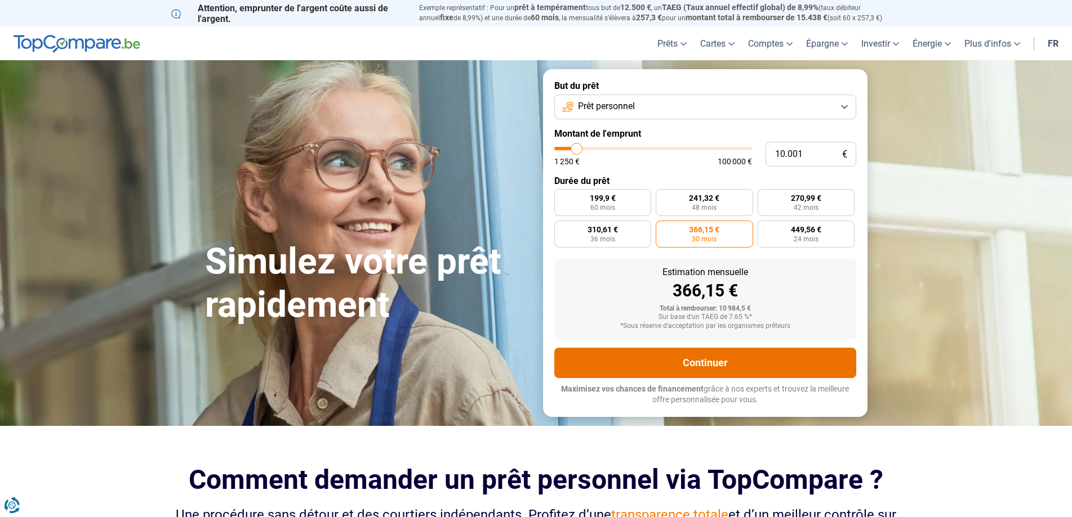
click at [745, 352] on button "Continuer" at bounding box center [705, 363] width 302 height 30
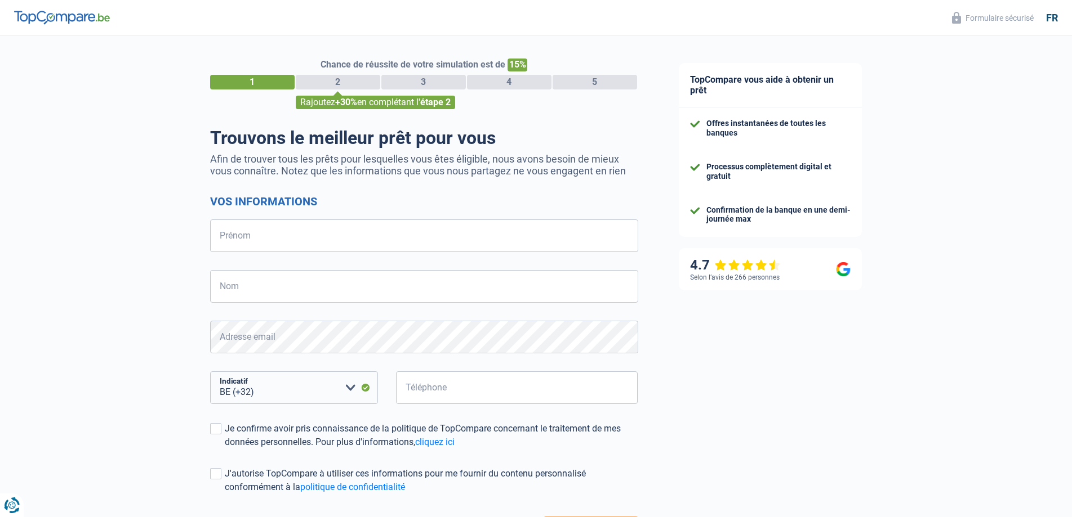
select select "32"
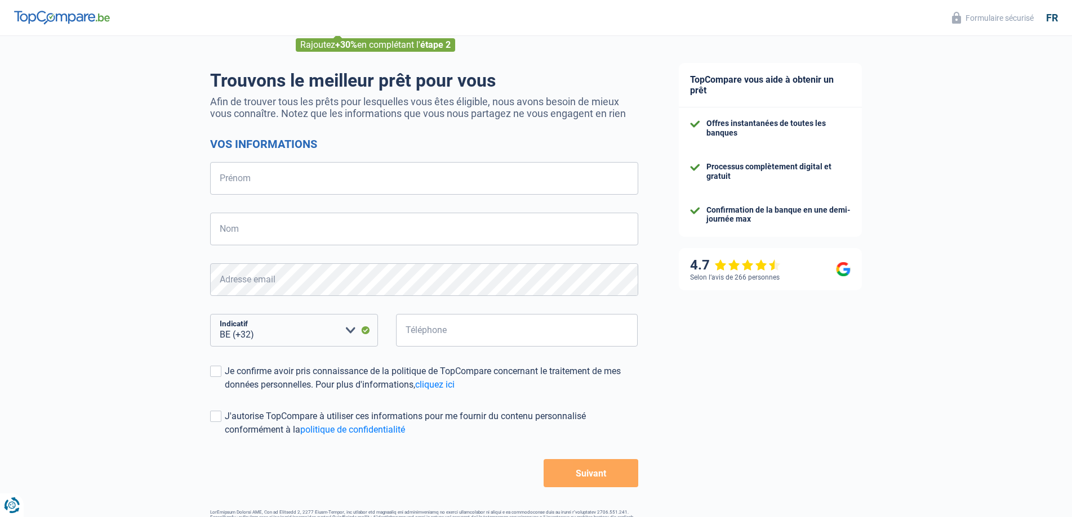
scroll to position [94, 0]
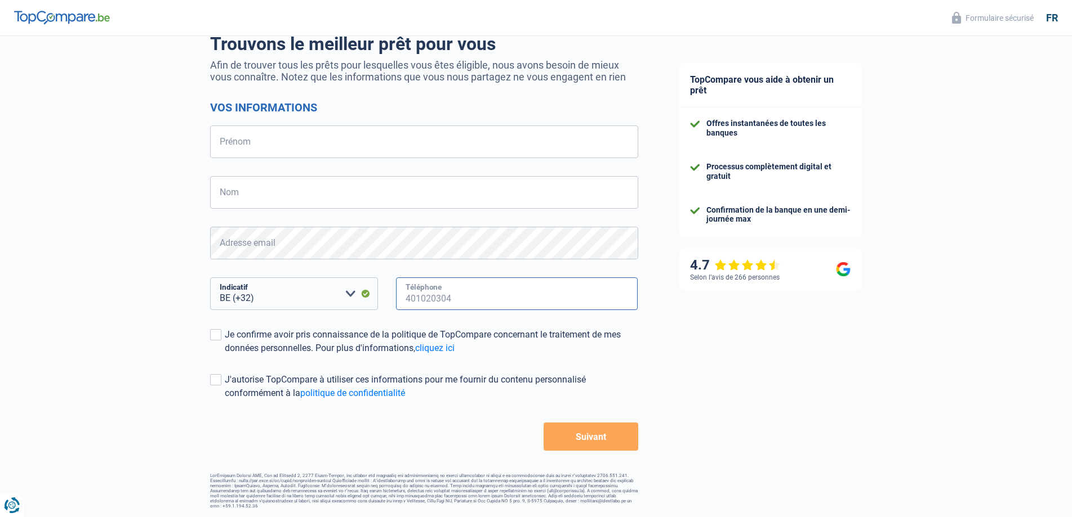
click at [565, 309] on input "Téléphone" at bounding box center [517, 294] width 242 height 33
click at [60, 15] on img at bounding box center [62, 18] width 96 height 14
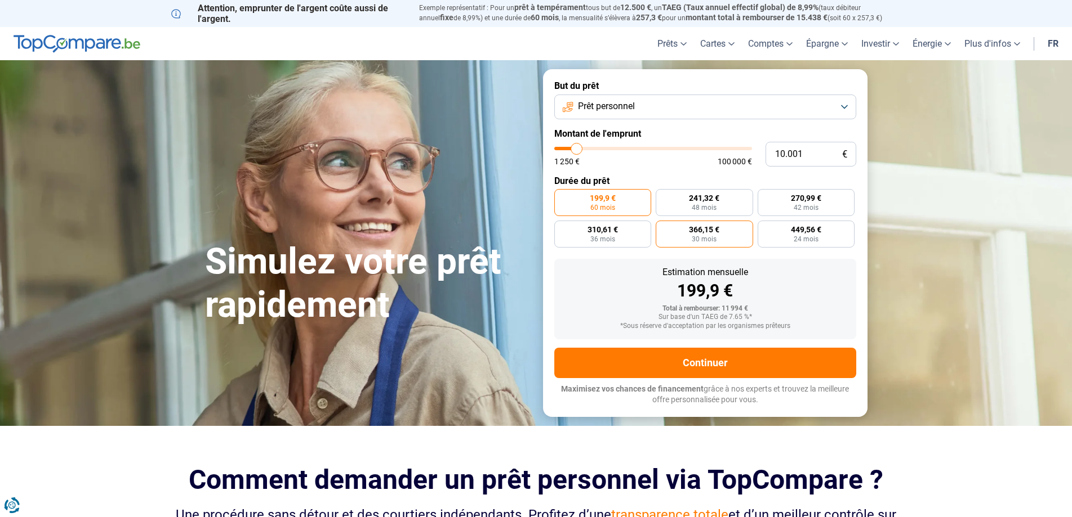
click at [707, 229] on span "366,15 €" at bounding box center [704, 230] width 30 height 8
click at [663, 228] on input "366,15 € 30 mois" at bounding box center [658, 224] width 7 height 7
radio input "true"
click at [845, 104] on button "Prêt personnel" at bounding box center [705, 107] width 302 height 25
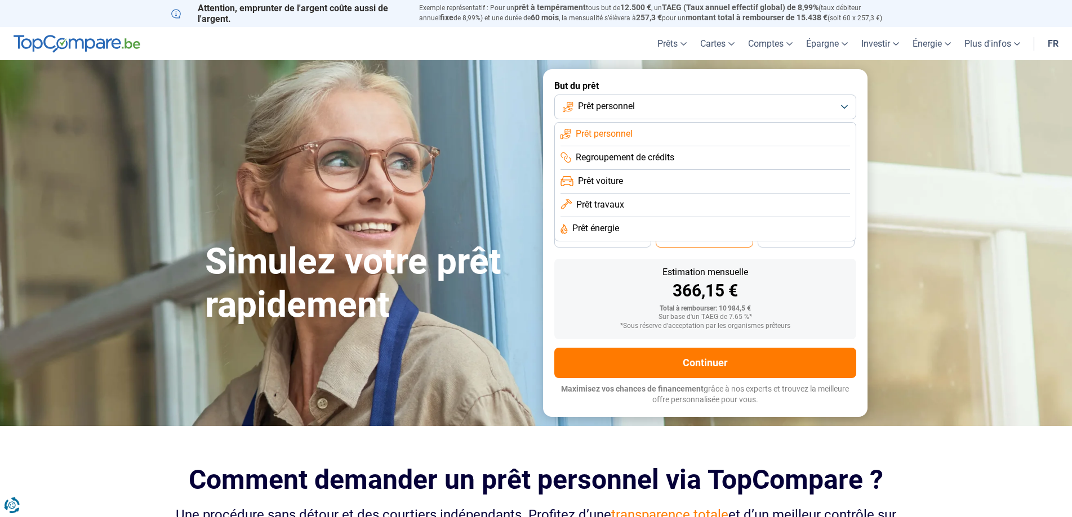
click at [589, 267] on div "Estimation mensuelle 366,15 € Total à rembourser: 10 984,5 € Sur base d'un TAEG…" at bounding box center [705, 299] width 302 height 81
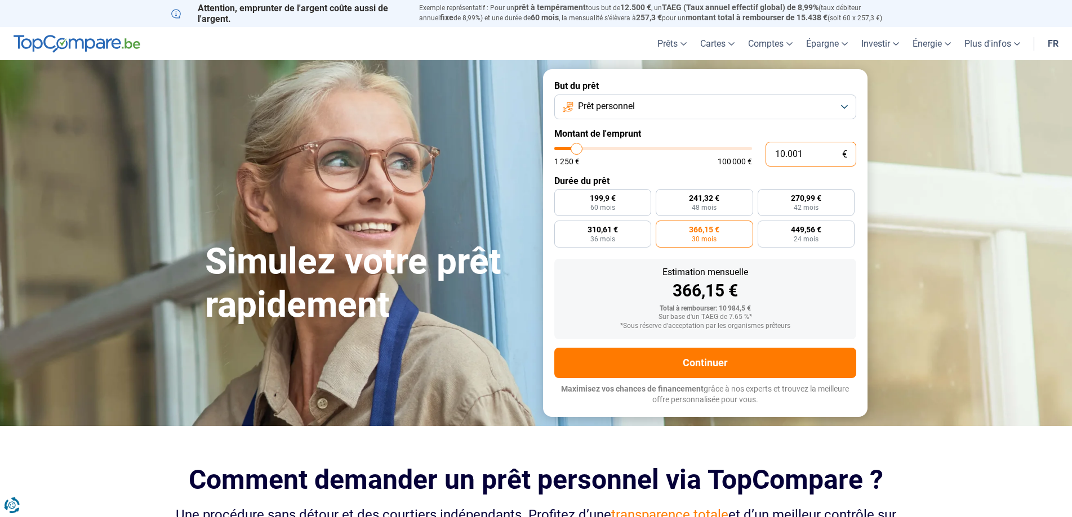
drag, startPoint x: 828, startPoint y: 150, endPoint x: 694, endPoint y: 173, distance: 136.4
click at [765, 167] on input "10.001" at bounding box center [810, 154] width 91 height 25
type input "1"
type input "1250"
type input "15"
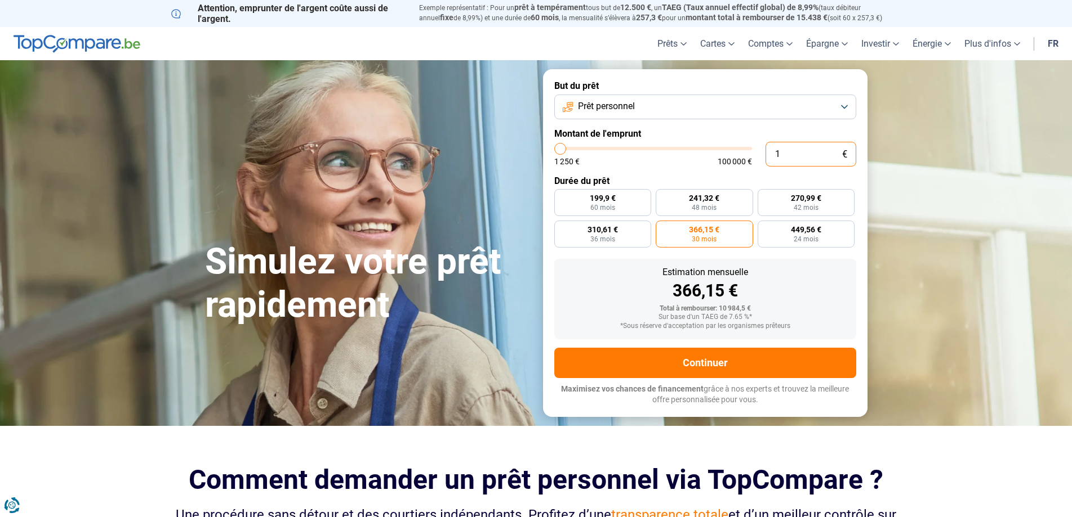
type input "1250"
type input "150"
type input "1250"
type input "1.500"
type input "1500"
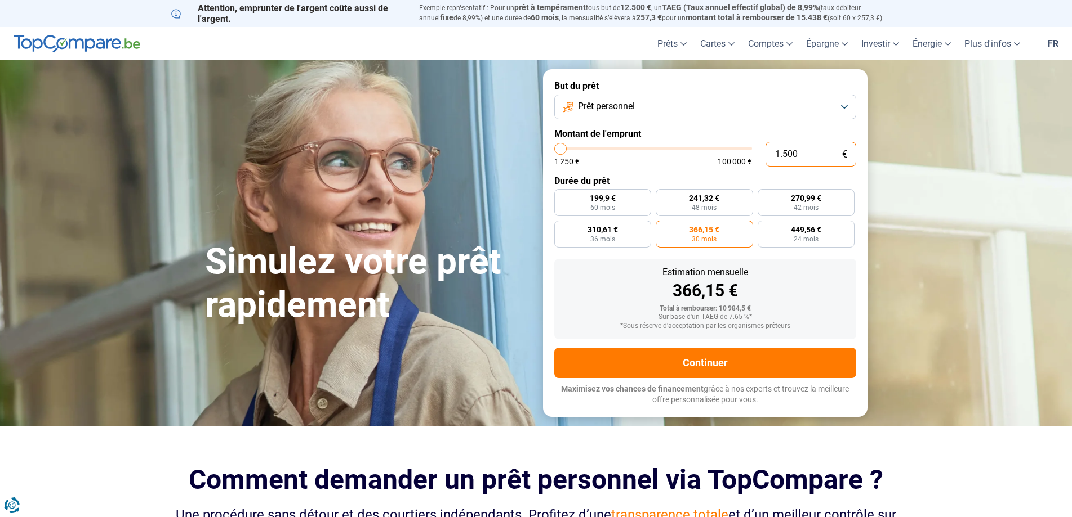
type input "15.000"
type input "15000"
type input "150.000"
type input "100000"
type input "15.000"
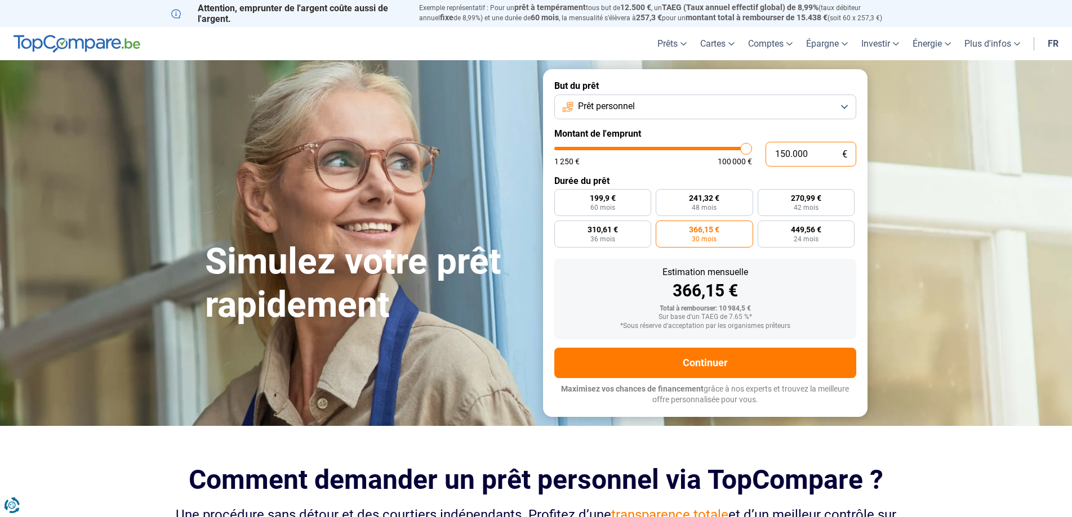
type input "15000"
type input "15.000"
radio input "true"
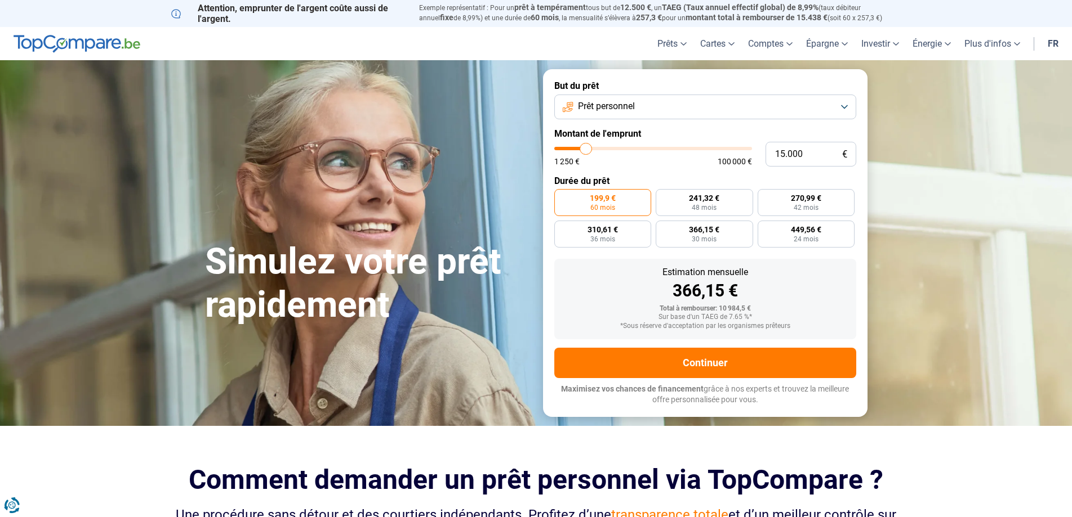
click at [699, 176] on form "But du prêt Prêt personnel Montant de l'emprunt 15.000 € 1 250 € 100 000 € Duré…" at bounding box center [705, 242] width 324 height 347
drag, startPoint x: 729, startPoint y: 311, endPoint x: 769, endPoint y: 305, distance: 40.4
click at [769, 305] on div "Total à rembourser: 17 989,2 €" at bounding box center [705, 309] width 284 height 8
click at [843, 105] on button "Prêt personnel" at bounding box center [705, 107] width 302 height 25
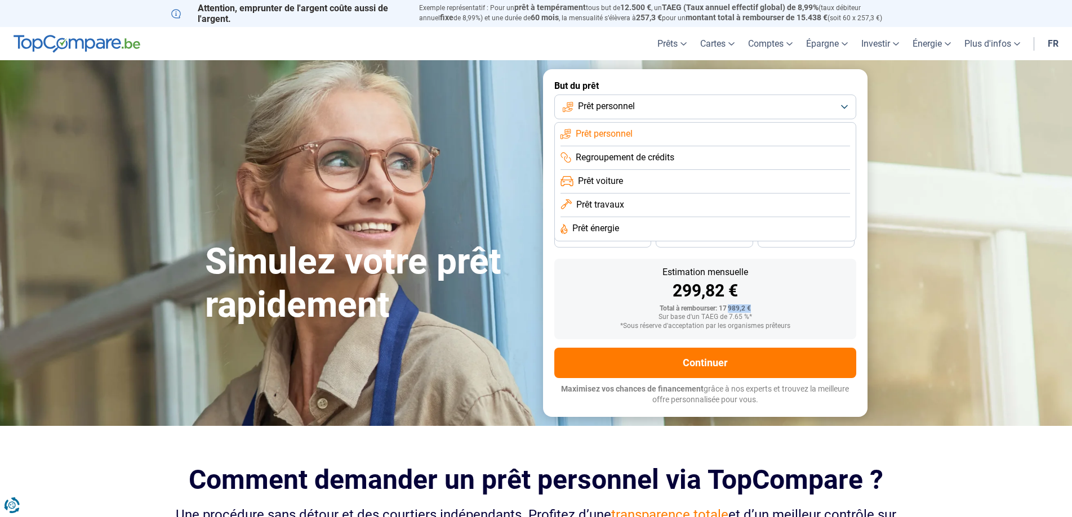
click at [651, 100] on button "Prêt personnel" at bounding box center [705, 107] width 302 height 25
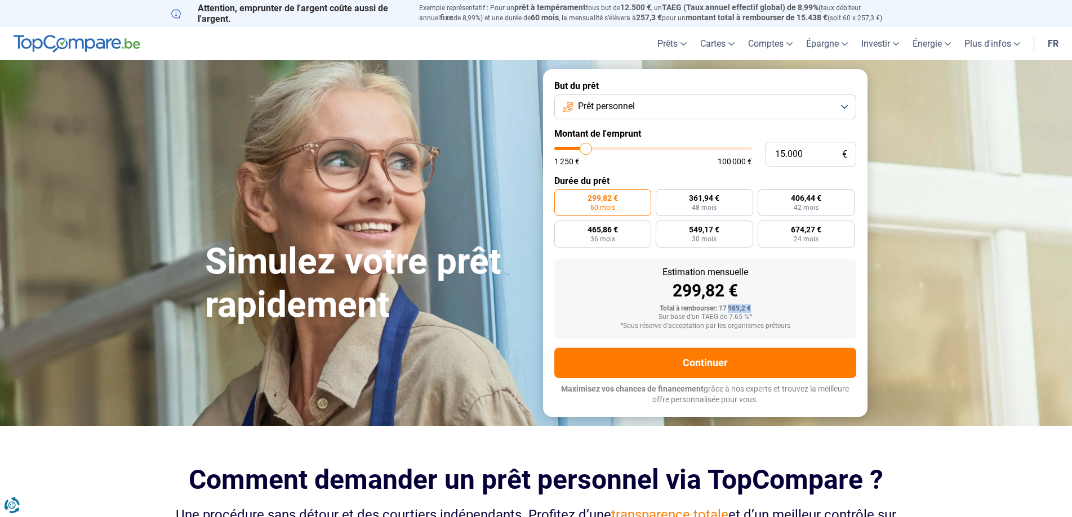
click at [832, 108] on button "Prêt personnel" at bounding box center [705, 107] width 302 height 25
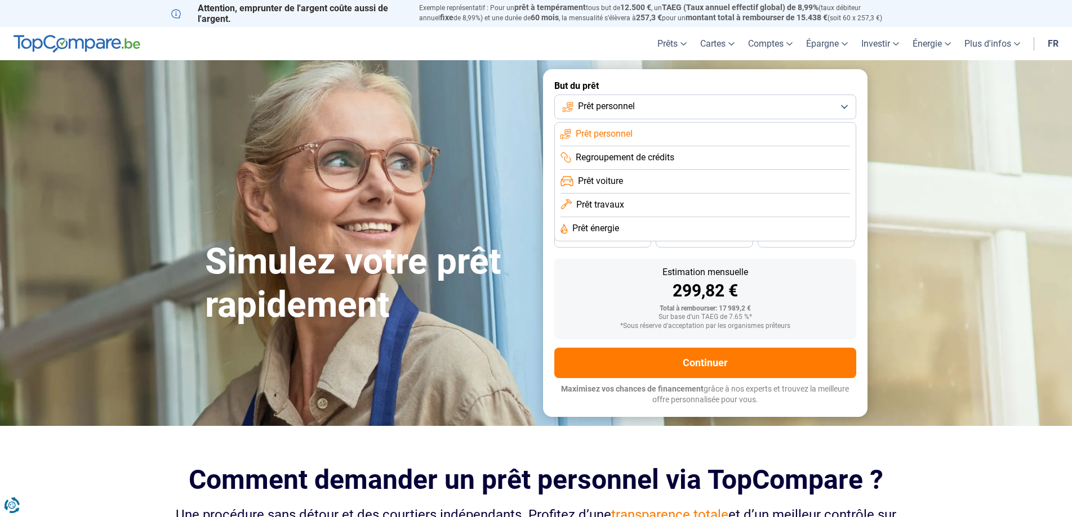
click at [611, 139] on span "Prêt personnel" at bounding box center [603, 134] width 57 height 12
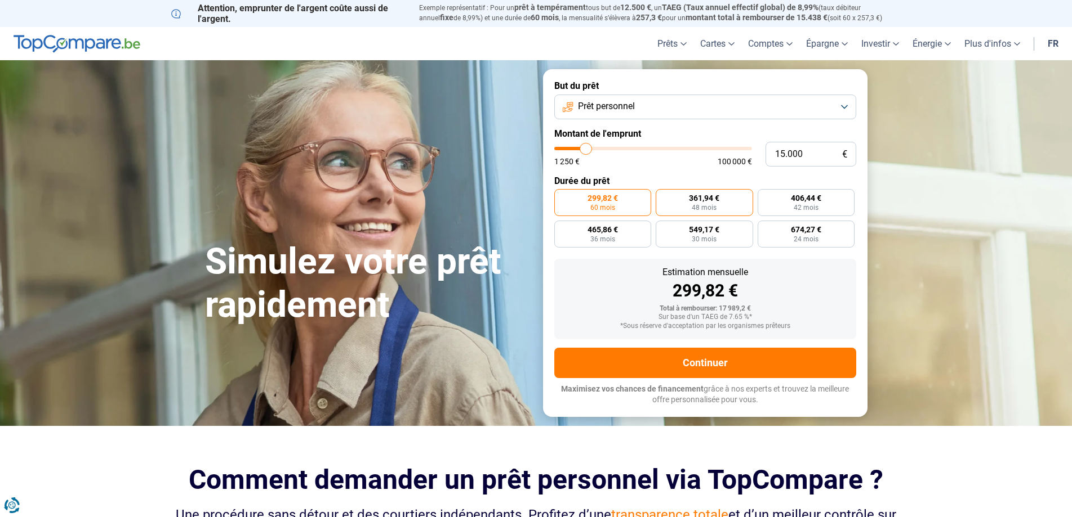
click at [708, 199] on span "361,94 €" at bounding box center [704, 198] width 30 height 8
click at [663, 197] on input "361,94 € 48 mois" at bounding box center [658, 192] width 7 height 7
radio input "true"
click at [765, 157] on input "15.000" at bounding box center [810, 154] width 91 height 25
type input "1"
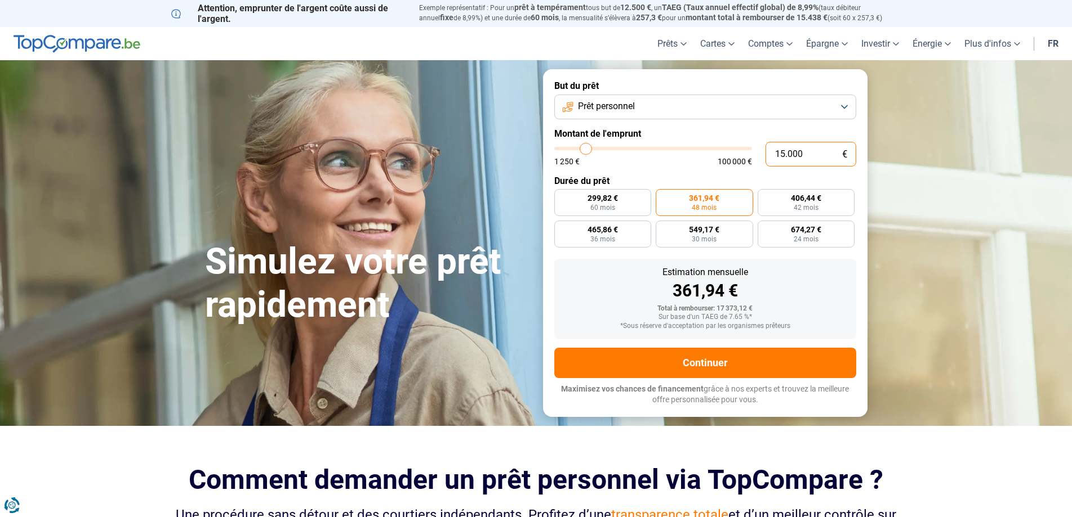
type input "1250"
type input "13"
type input "1250"
type input "130"
type input "1250"
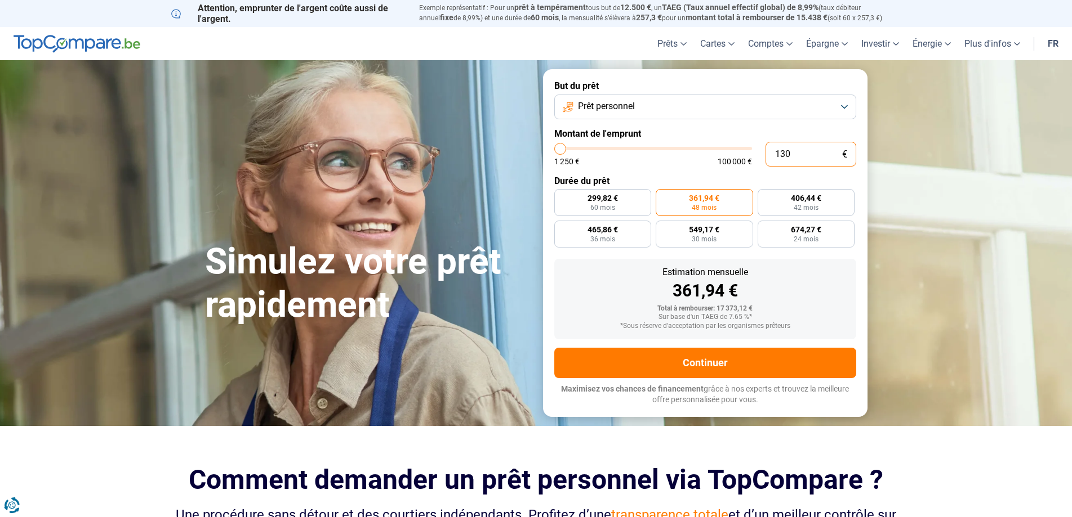
type input "1.300"
type input "1250"
type input "13.000"
type input "13000"
type input "13.000"
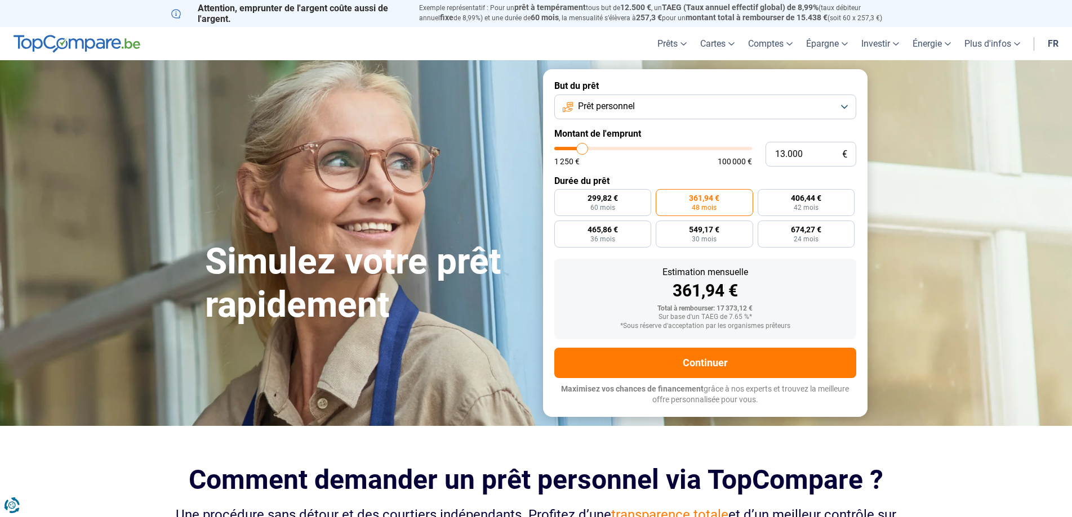
radio input "true"
click at [588, 288] on div "361,94 €" at bounding box center [705, 291] width 284 height 17
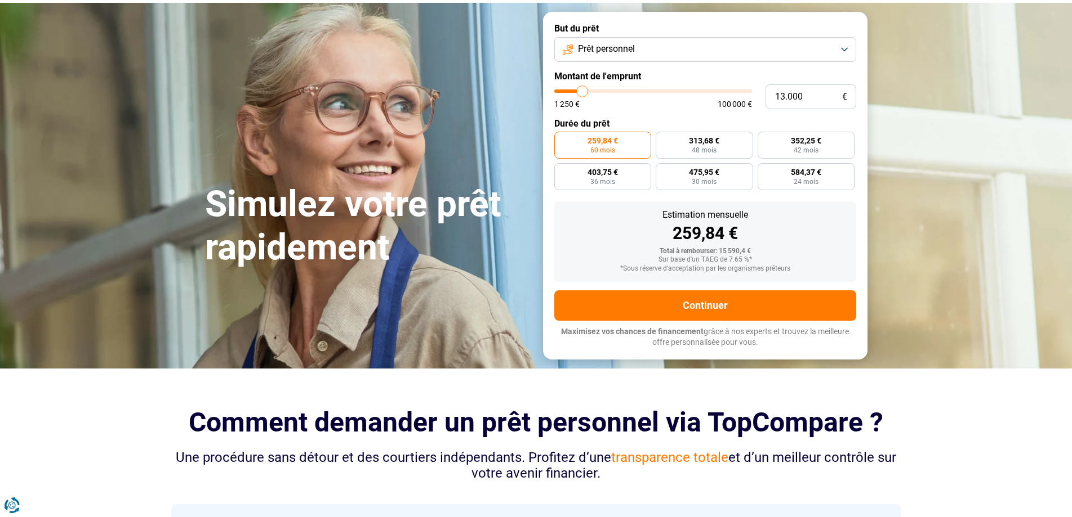
click at [614, 144] on span "259,84 €" at bounding box center [602, 141] width 30 height 8
click at [561, 139] on input "259,84 € 60 mois" at bounding box center [557, 135] width 7 height 7
click at [693, 135] on label "313,68 € 48 mois" at bounding box center [703, 145] width 97 height 27
click at [663, 135] on input "313,68 € 48 mois" at bounding box center [658, 135] width 7 height 7
radio input "true"
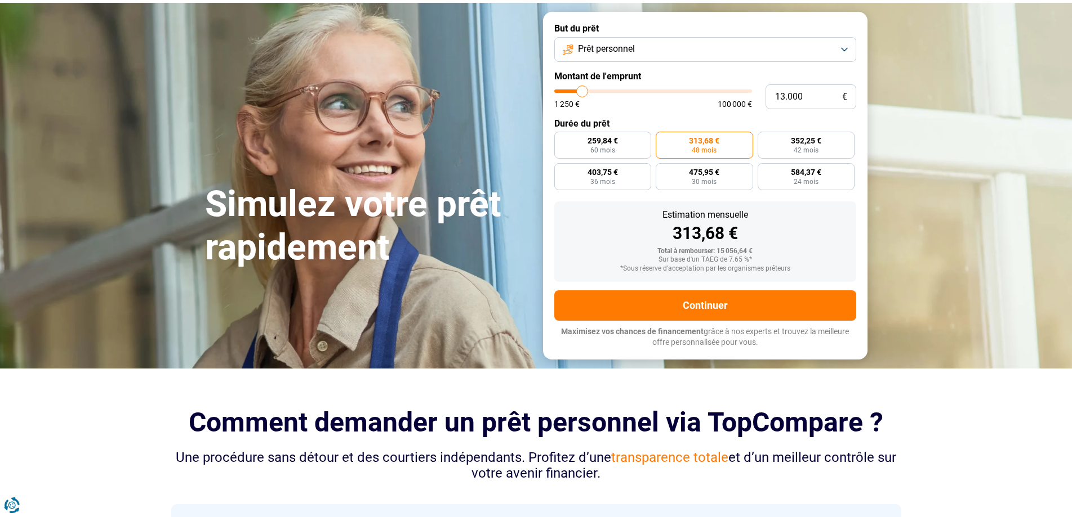
scroll to position [0, 0]
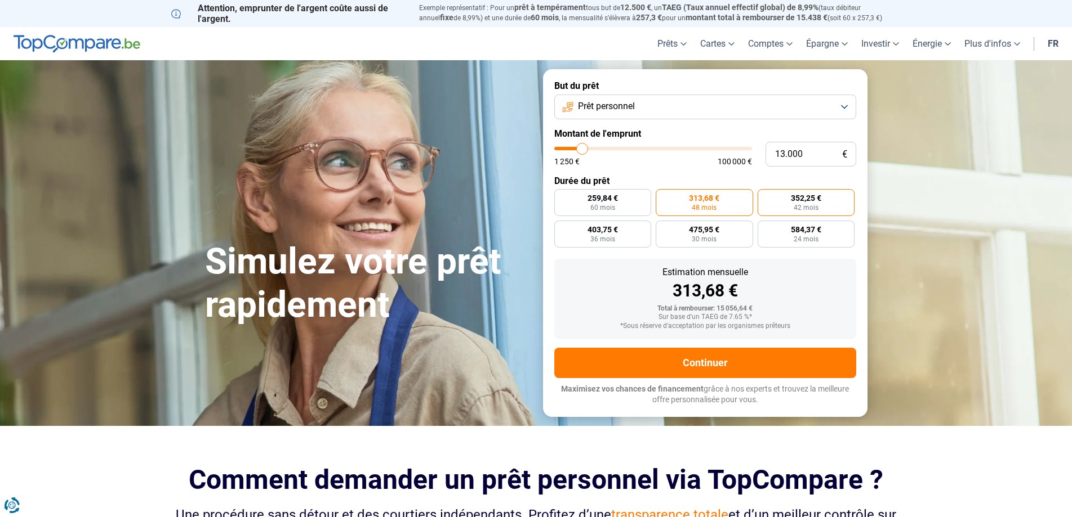
click at [788, 204] on label "352,25 € 42 mois" at bounding box center [805, 202] width 97 height 27
click at [765, 197] on input "352,25 € 42 mois" at bounding box center [760, 192] width 7 height 7
radio input "true"
click at [799, 237] on span "24 mois" at bounding box center [805, 239] width 25 height 7
click at [765, 228] on input "584,37 € 24 mois" at bounding box center [760, 224] width 7 height 7
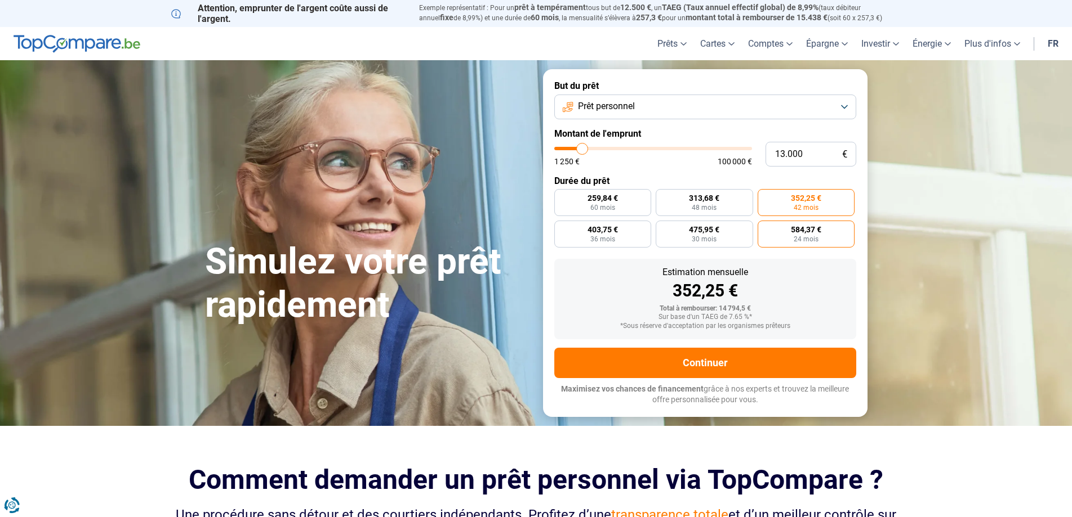
radio input "true"
